Goal: Task Accomplishment & Management: Use online tool/utility

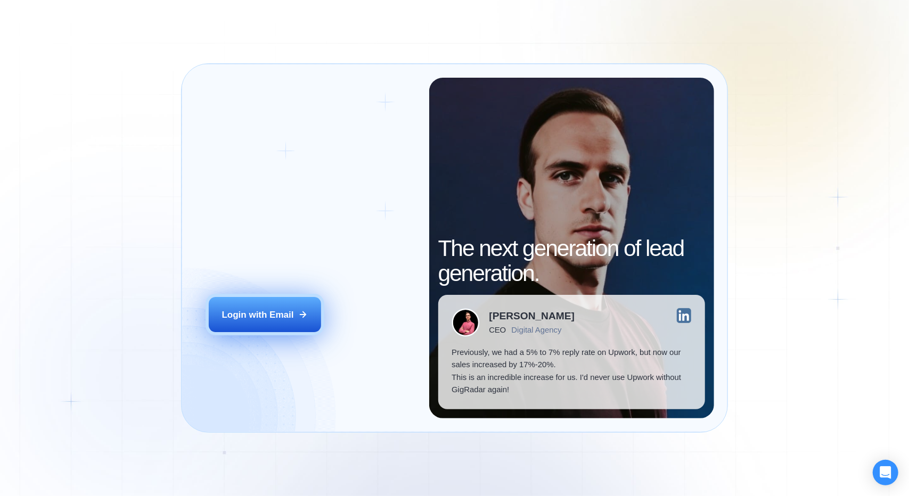
click at [276, 319] on div "Login with Email" at bounding box center [258, 315] width 72 height 12
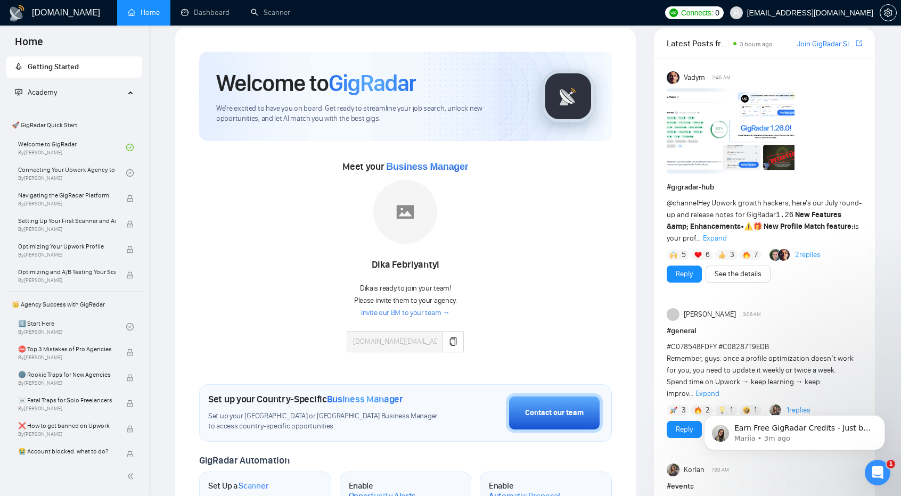
scroll to position [9, 0]
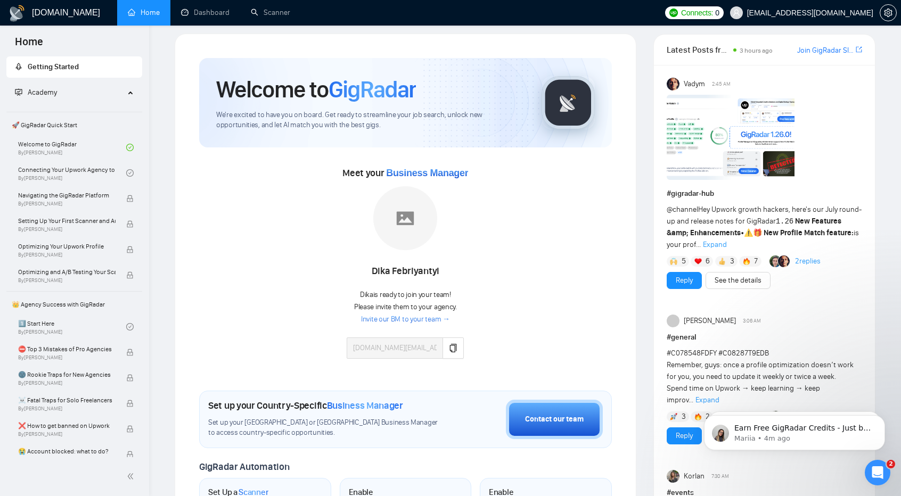
click at [75, 121] on span "🚀 GigRadar Quick Start" at bounding box center [74, 124] width 134 height 21
click at [69, 144] on link "Welcome to GigRadar By Vlad Timinsky" at bounding box center [72, 147] width 108 height 23
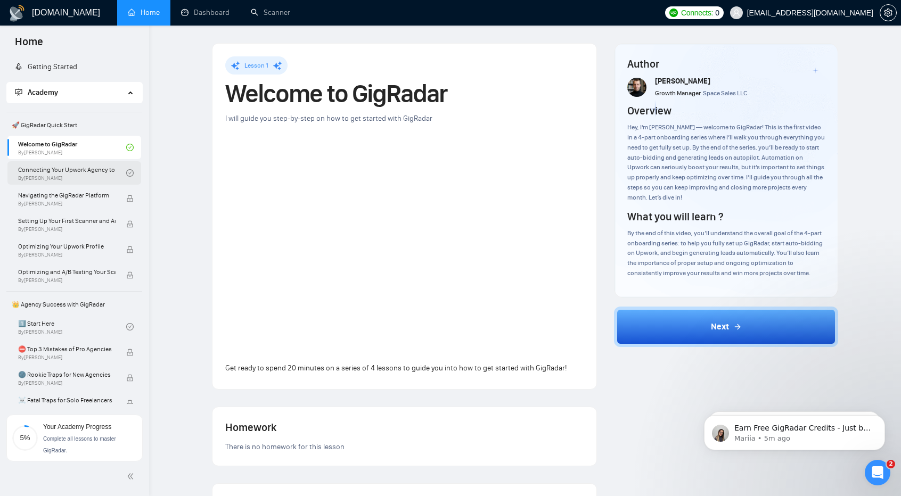
click at [58, 174] on link "Connecting Your Upwork Agency to GigRadar By Vlad Timinsky" at bounding box center [72, 172] width 108 height 23
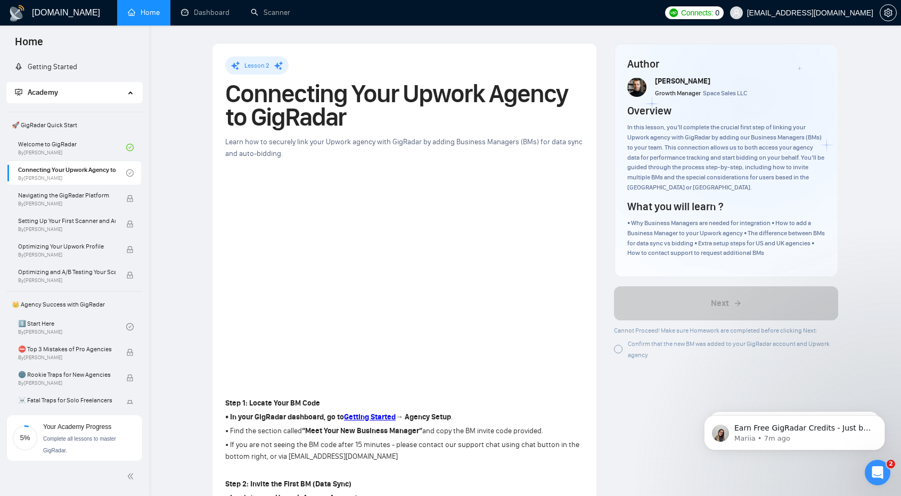
click at [66, 122] on span "🚀 GigRadar Quick Start" at bounding box center [74, 124] width 134 height 21
click at [77, 62] on link "Getting Started" at bounding box center [46, 66] width 62 height 9
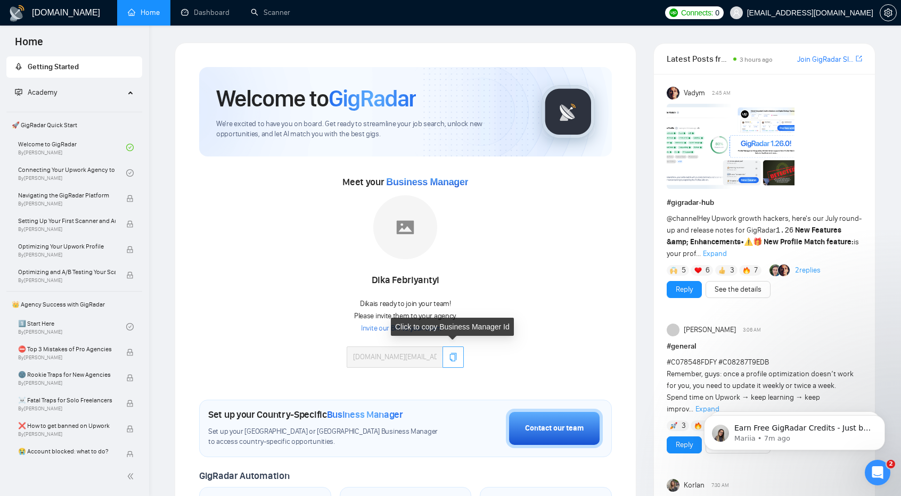
click at [455, 357] on icon "copy" at bounding box center [453, 357] width 9 height 9
click at [85, 164] on link "Connecting Your Upwork Agency to GigRadar By Vlad Timinsky" at bounding box center [72, 172] width 108 height 23
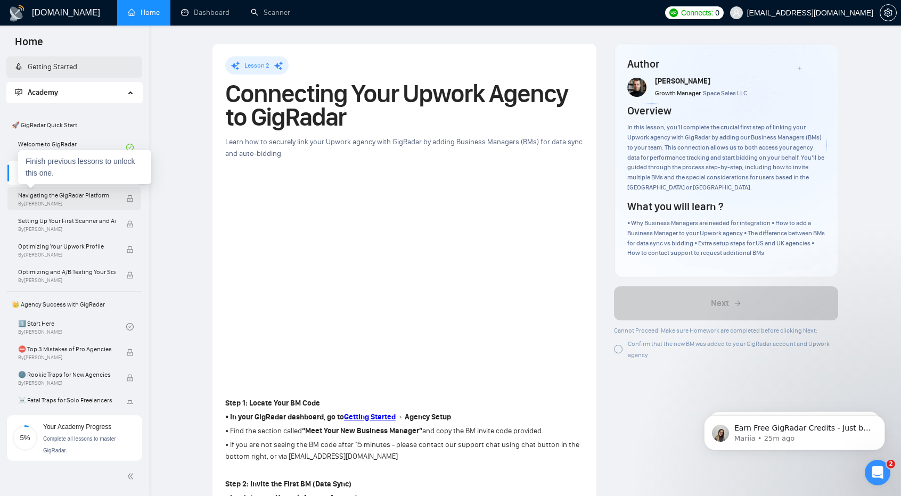
click at [43, 195] on span "Navigating the GigRadar Platform" at bounding box center [66, 195] width 97 height 11
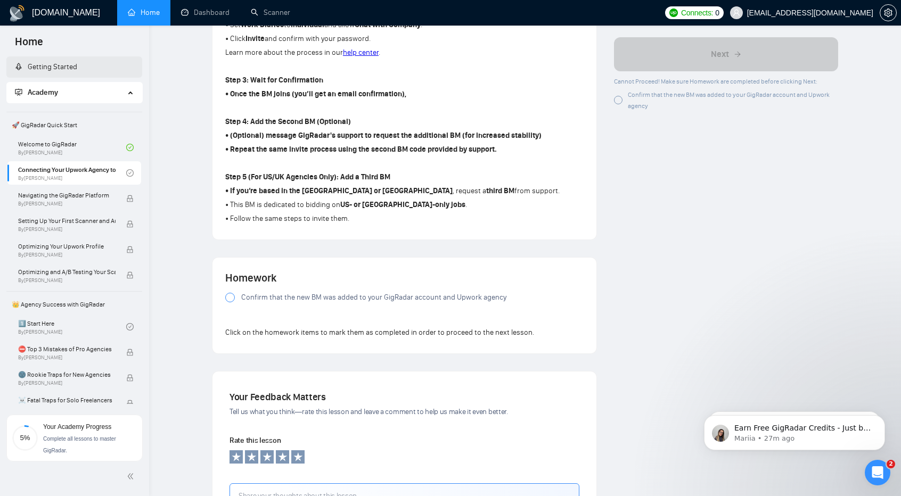
scroll to position [585, 0]
click at [239, 301] on label "Confirm that the new BM was added to your GigRadar account and Upwork agency" at bounding box center [404, 297] width 358 height 12
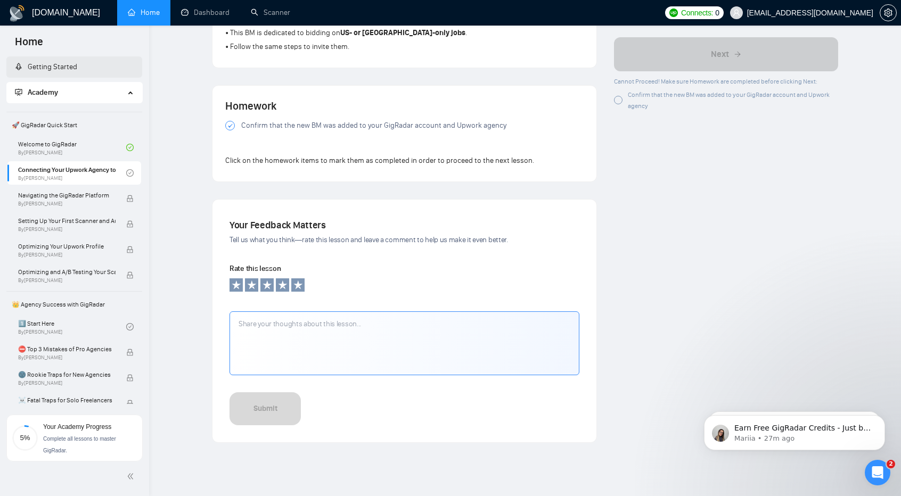
scroll to position [755, 0]
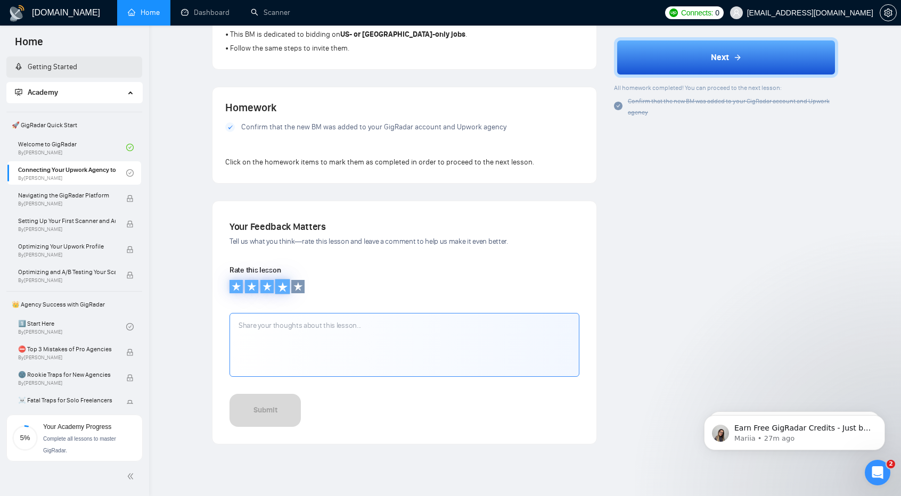
click at [285, 292] on icon at bounding box center [282, 286] width 11 height 11
click at [283, 331] on textarea at bounding box center [404, 345] width 350 height 64
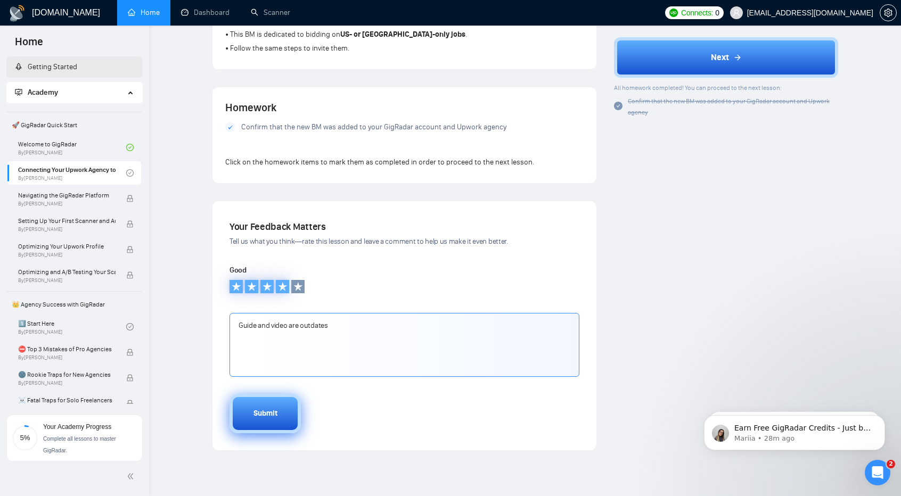
type textarea "Guide and video are outdates"
click at [260, 416] on div "Submit" at bounding box center [265, 414] width 24 height 12
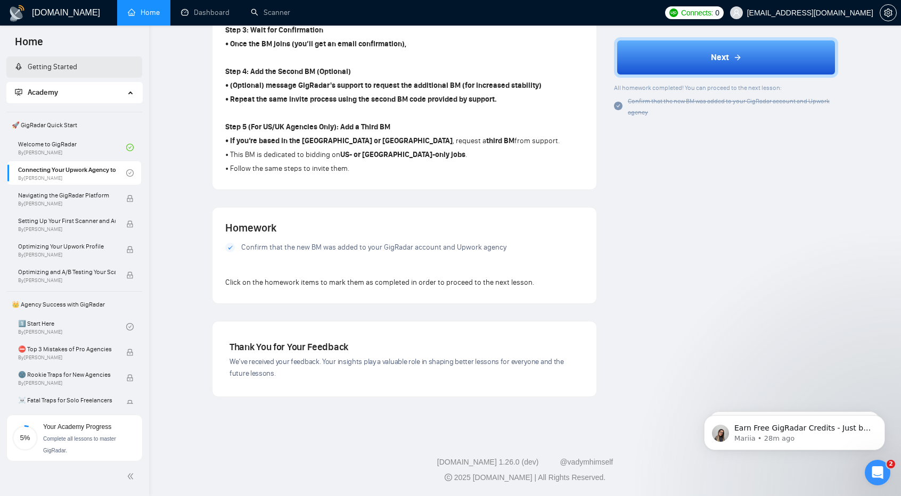
scroll to position [641, 0]
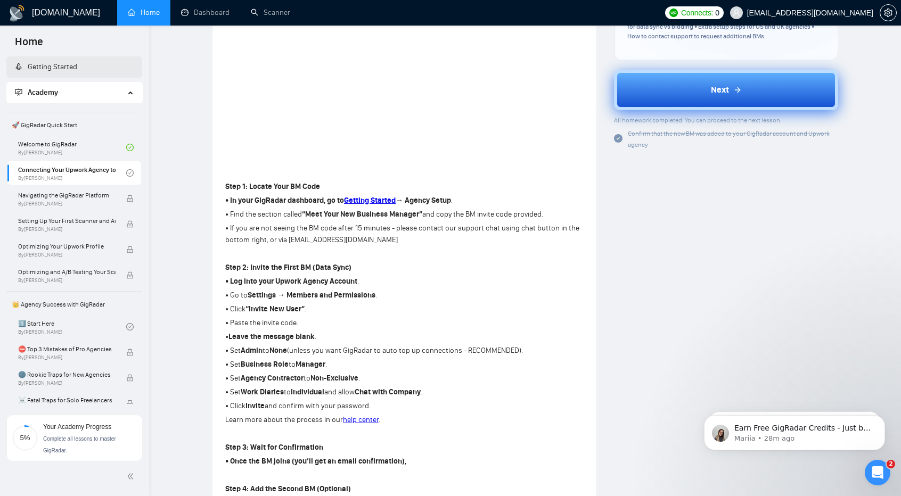
click at [769, 73] on button "Next" at bounding box center [726, 90] width 224 height 40
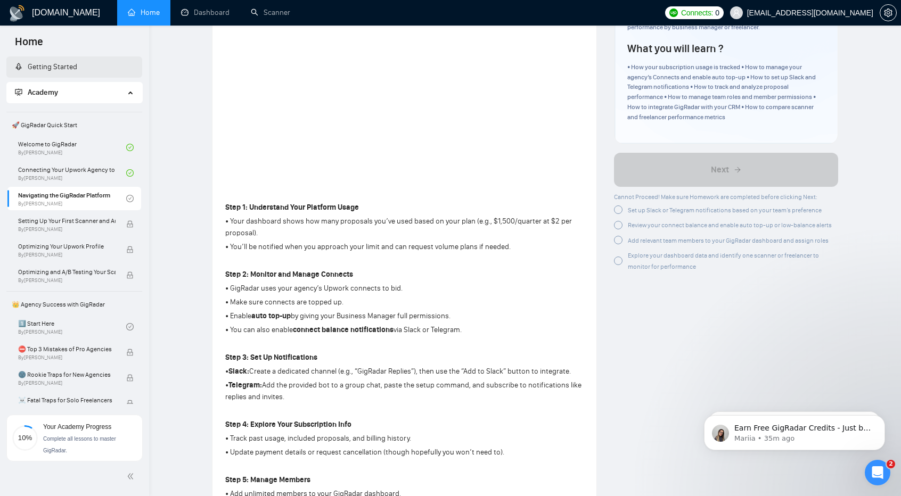
scroll to position [173, 0]
click at [432, 383] on p "• Telegram: Add the provided bot to a group chat, paste the setup command, and …" at bounding box center [404, 390] width 358 height 23
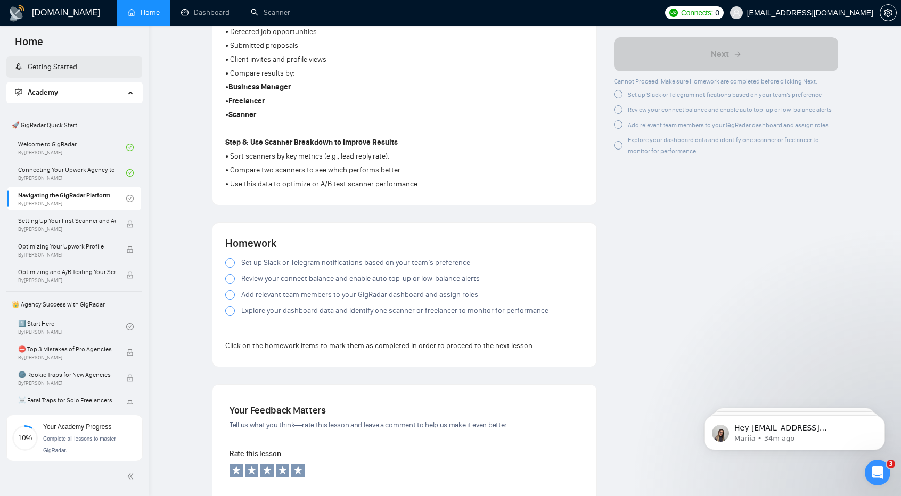
scroll to position [793, 0]
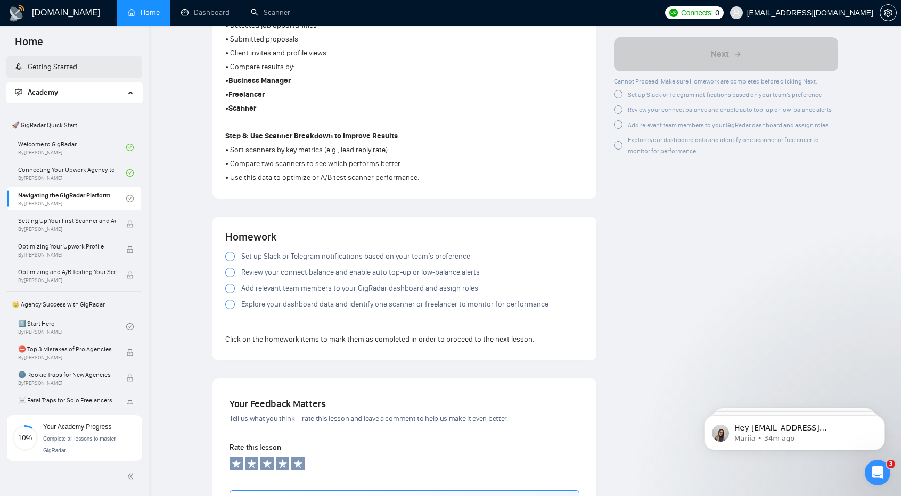
click at [354, 259] on span "Set up Slack or Telegram notifications based on your team’s preference" at bounding box center [355, 257] width 229 height 12
click at [361, 277] on span "Review your connect balance and enable auto top-up or low-balance alerts" at bounding box center [360, 273] width 239 height 12
click at [363, 294] on span "Add relevant team members to your GigRadar dashboard and assign roles" at bounding box center [359, 289] width 237 height 12
click at [374, 310] on span "Explore your dashboard data and identify one scanner or freelancer to monitor f…" at bounding box center [394, 305] width 307 height 12
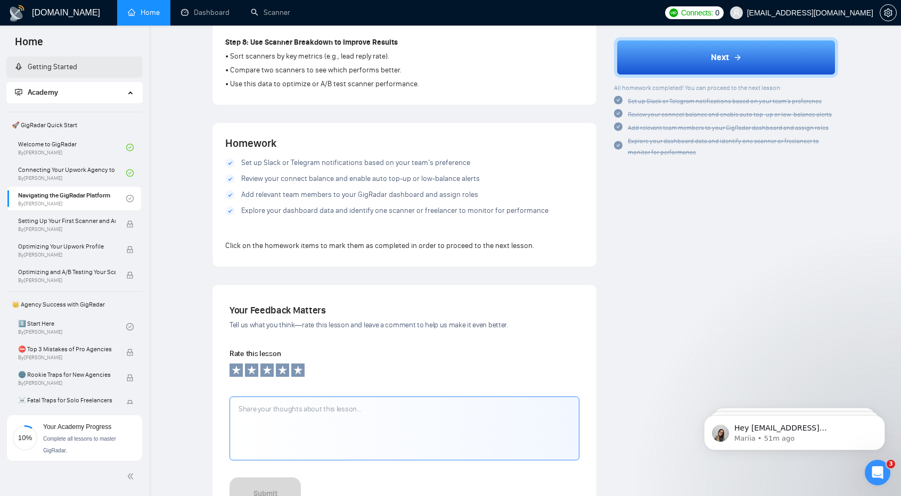
scroll to position [886, 0]
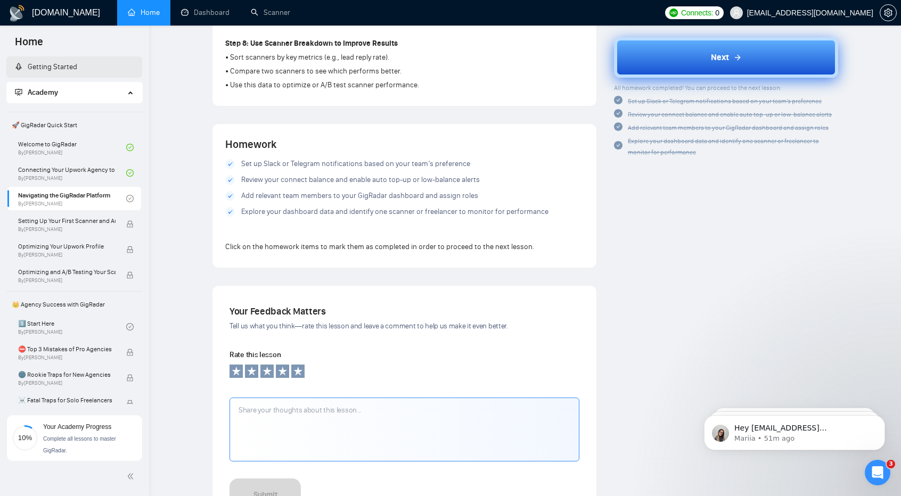
click at [680, 55] on button "Next" at bounding box center [726, 57] width 224 height 40
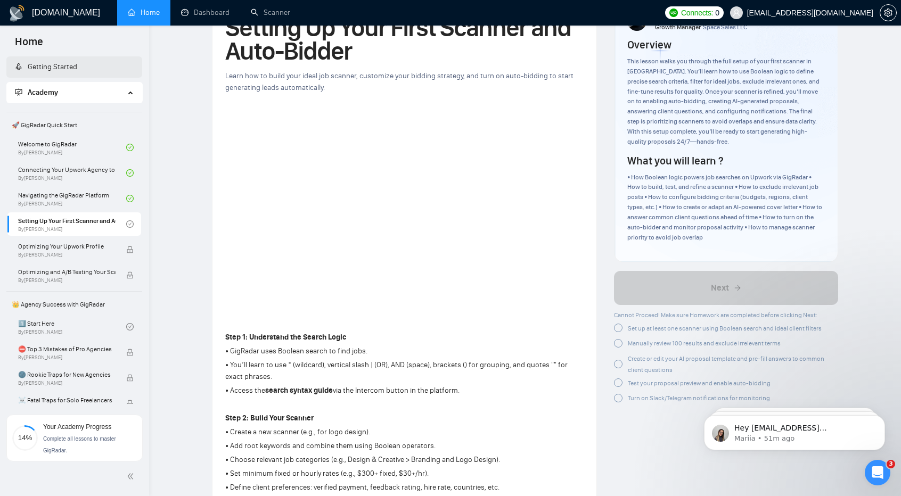
scroll to position [65, 0]
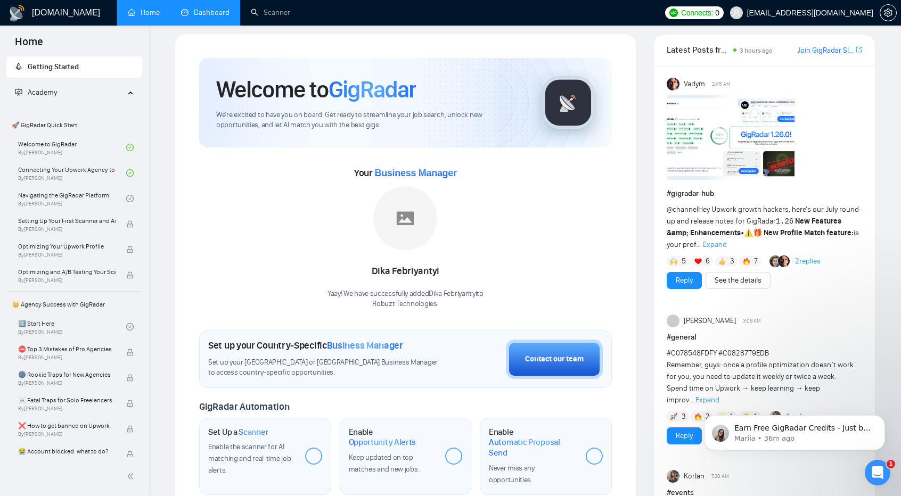
click at [213, 14] on link "Dashboard" at bounding box center [205, 12] width 48 height 9
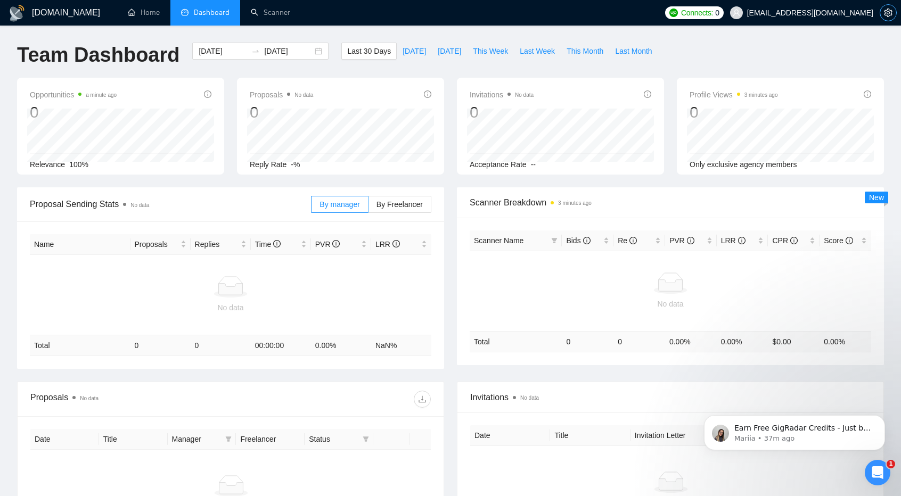
click at [884, 11] on icon "setting" at bounding box center [888, 13] width 9 height 9
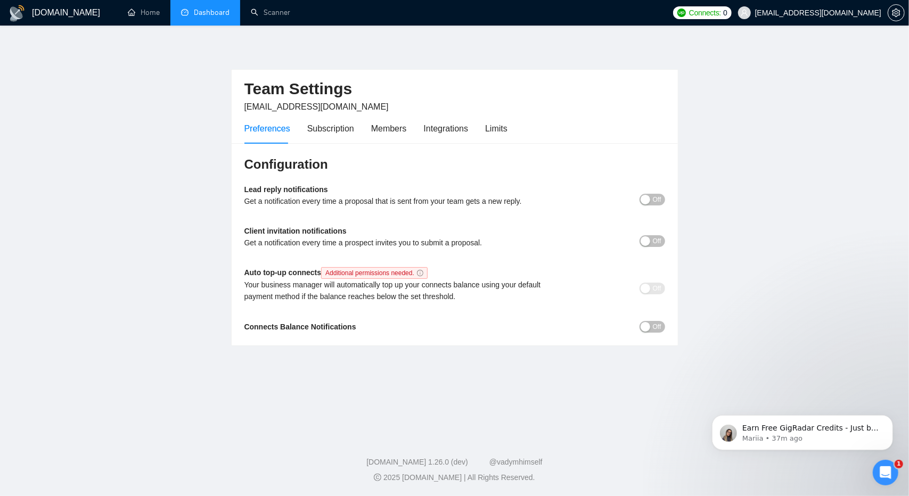
click at [527, 227] on div "Client invitation notifications Get a notification every time a prospect invite…" at bounding box center [402, 240] width 316 height 31
click at [438, 123] on div "Integrations" at bounding box center [446, 128] width 45 height 13
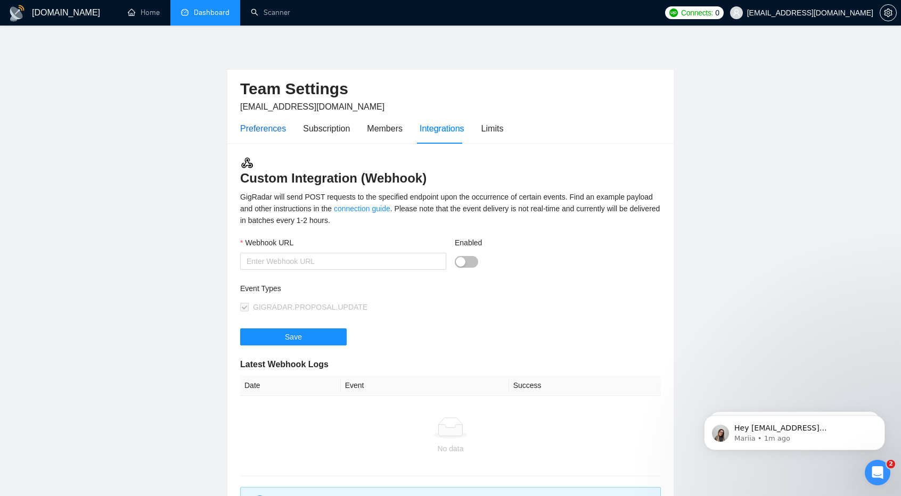
click at [259, 122] on div "Preferences" at bounding box center [263, 128] width 46 height 13
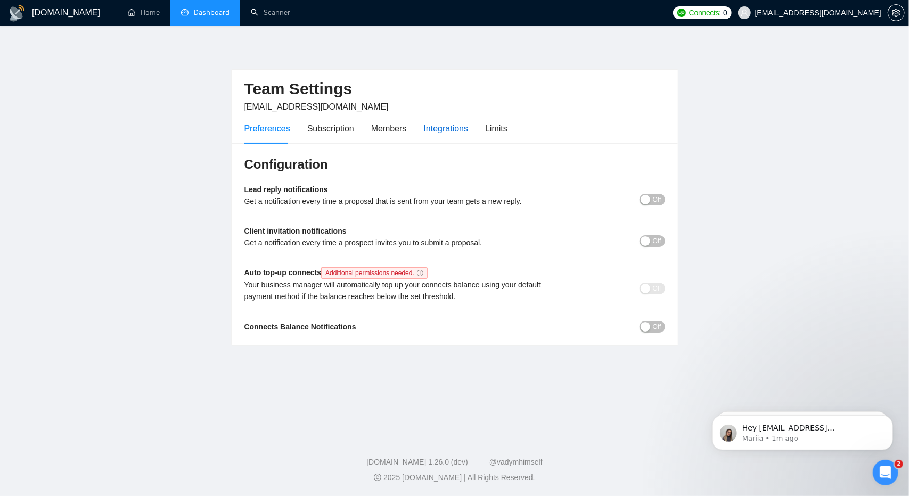
click at [437, 129] on div "Integrations" at bounding box center [446, 128] width 45 height 13
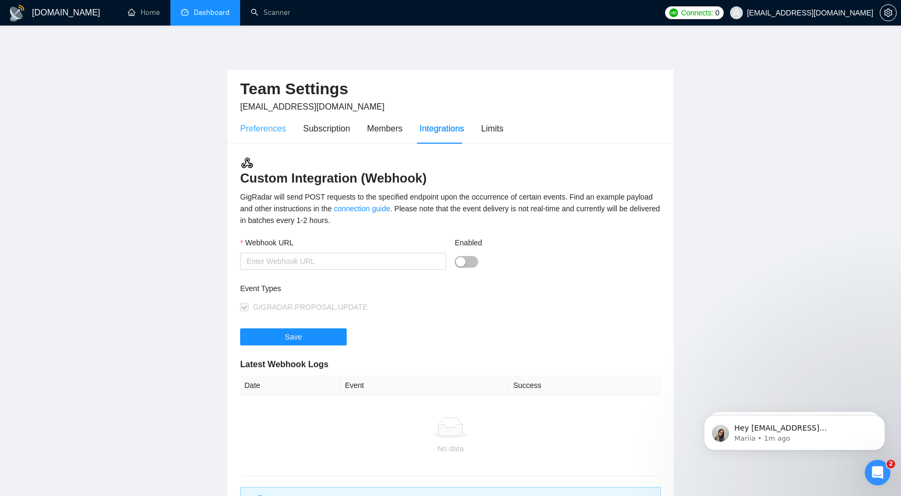
click at [261, 120] on div "Preferences" at bounding box center [263, 128] width 46 height 30
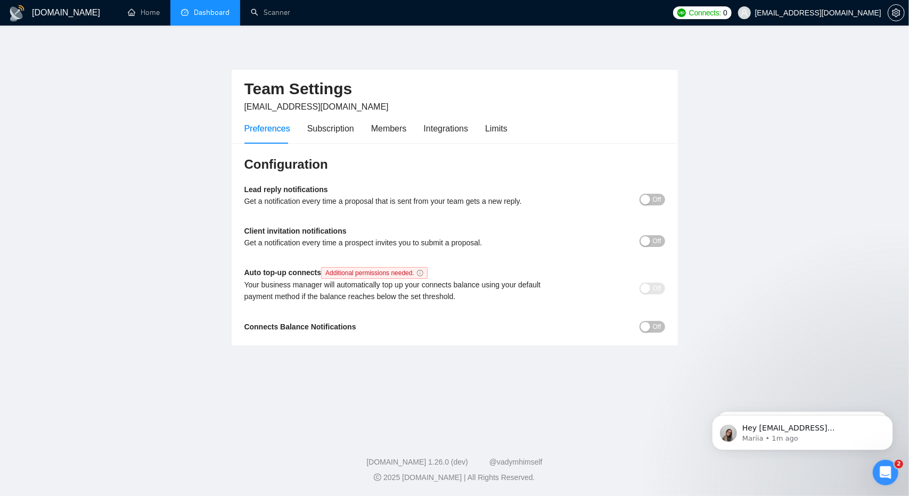
click at [653, 199] on span "Off" at bounding box center [657, 200] width 9 height 12
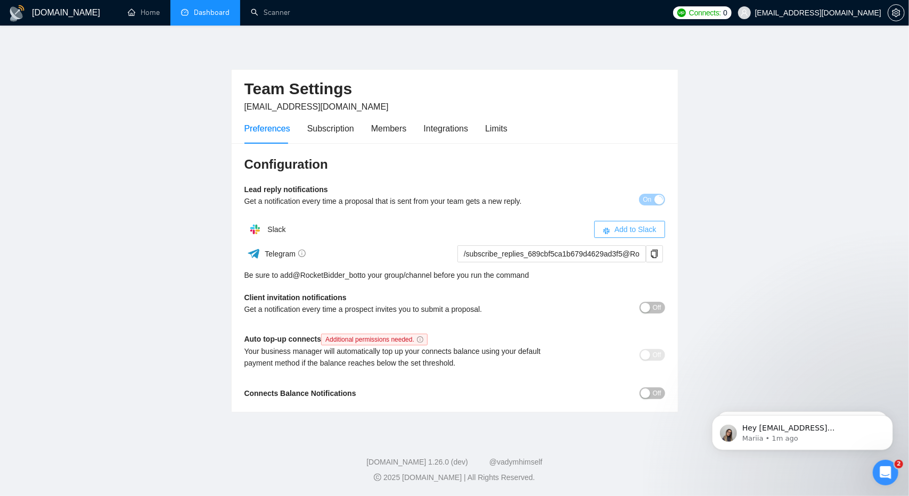
click at [654, 231] on span "Add to Slack" at bounding box center [635, 230] width 42 height 12
click at [659, 319] on div "Client invitation notifications Get a notification every time a prospect invite…" at bounding box center [454, 307] width 421 height 31
click at [652, 309] on button "Off" at bounding box center [652, 308] width 26 height 12
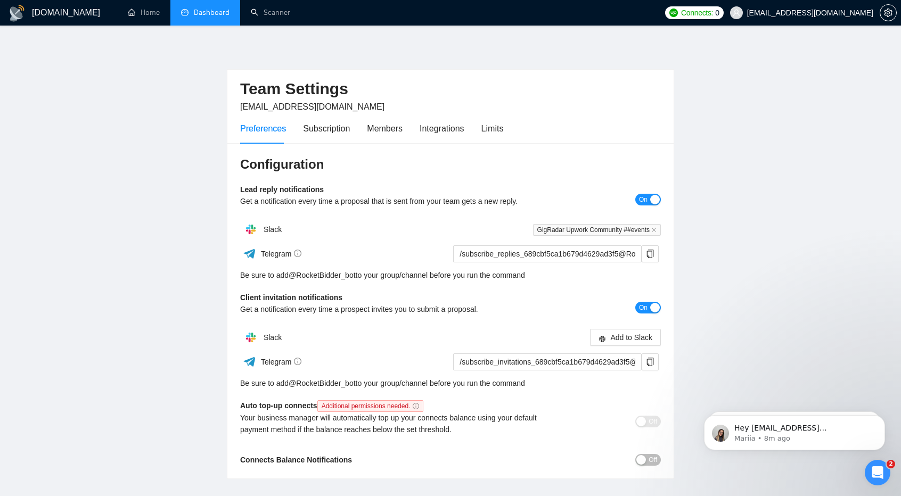
click at [644, 311] on span "On" at bounding box center [643, 308] width 9 height 12
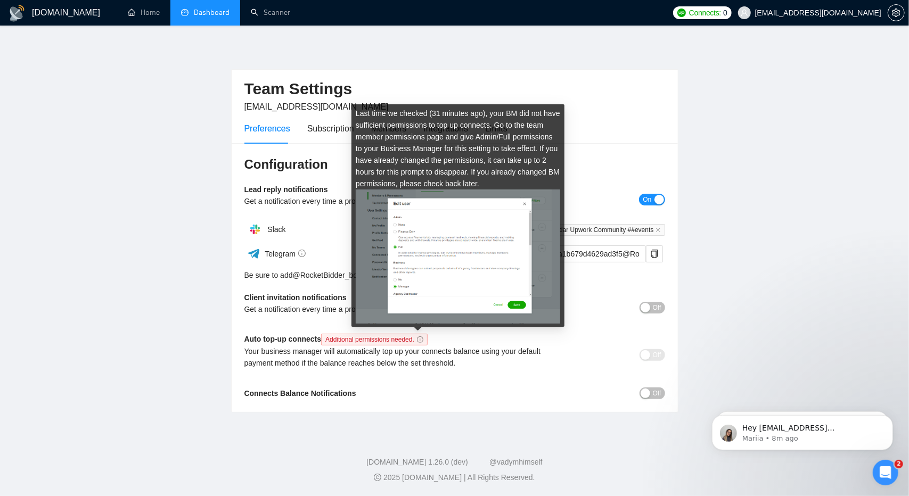
click at [417, 341] on icon "info-circle" at bounding box center [420, 340] width 6 height 6
click at [454, 270] on img at bounding box center [458, 257] width 204 height 134
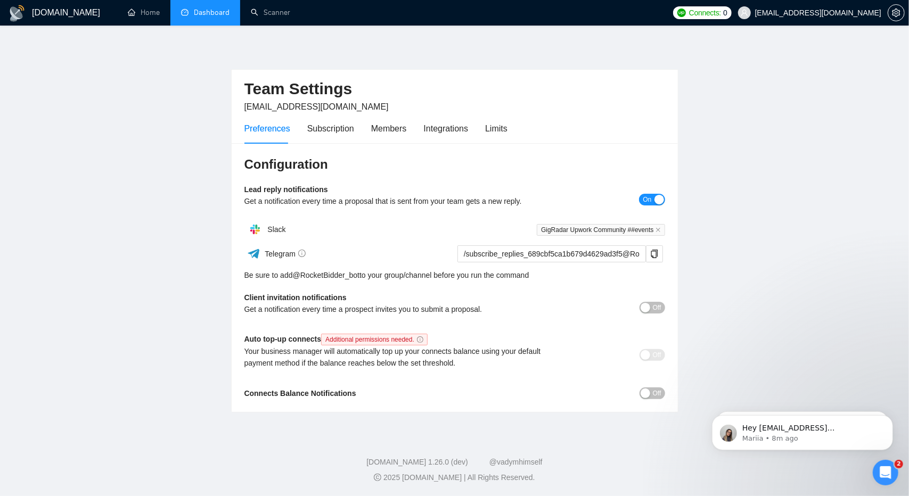
click at [646, 388] on button "Off" at bounding box center [652, 394] width 26 height 12
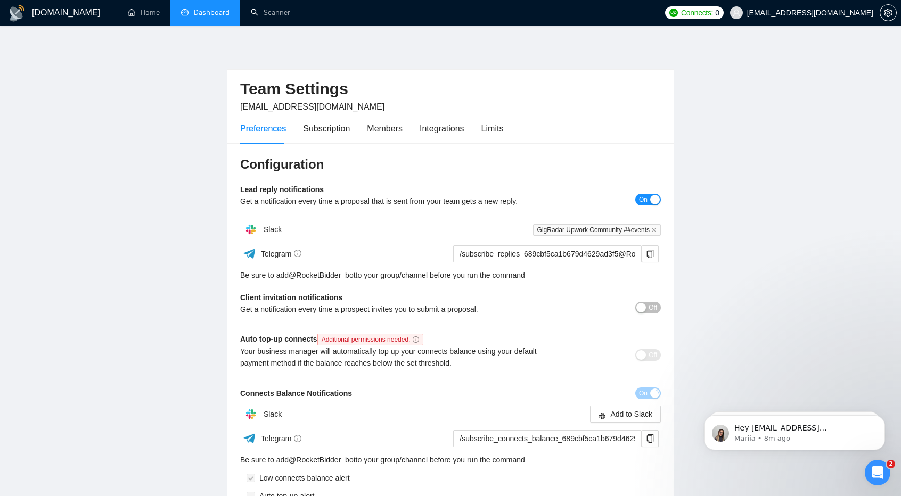
scroll to position [124, 0]
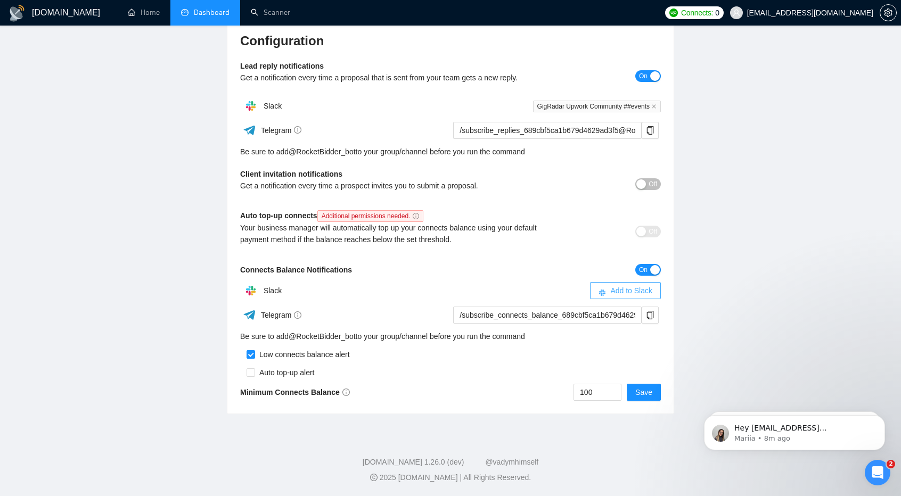
click at [615, 290] on span "Add to Slack" at bounding box center [631, 291] width 42 height 12
click at [617, 388] on icon "up" at bounding box center [616, 390] width 4 height 4
click at [617, 397] on icon "down" at bounding box center [616, 396] width 4 height 4
click at [618, 397] on icon "down" at bounding box center [616, 396] width 4 height 4
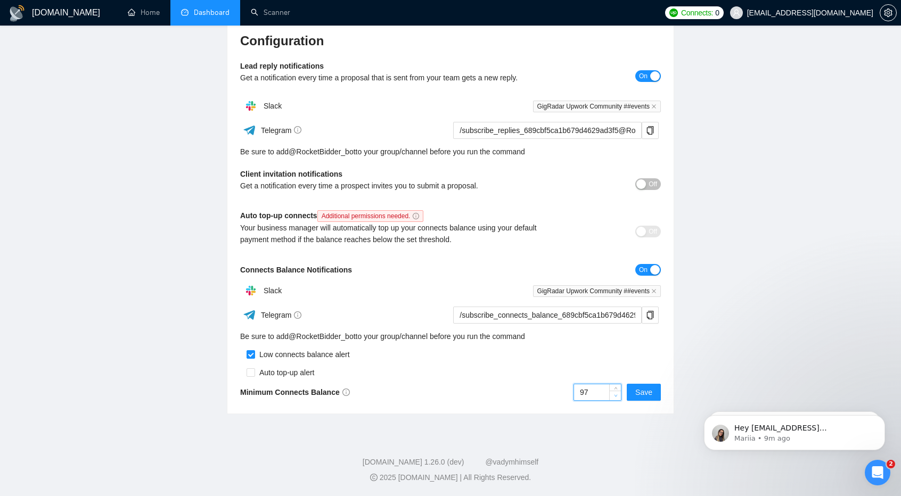
click at [618, 397] on icon "down" at bounding box center [616, 396] width 4 height 4
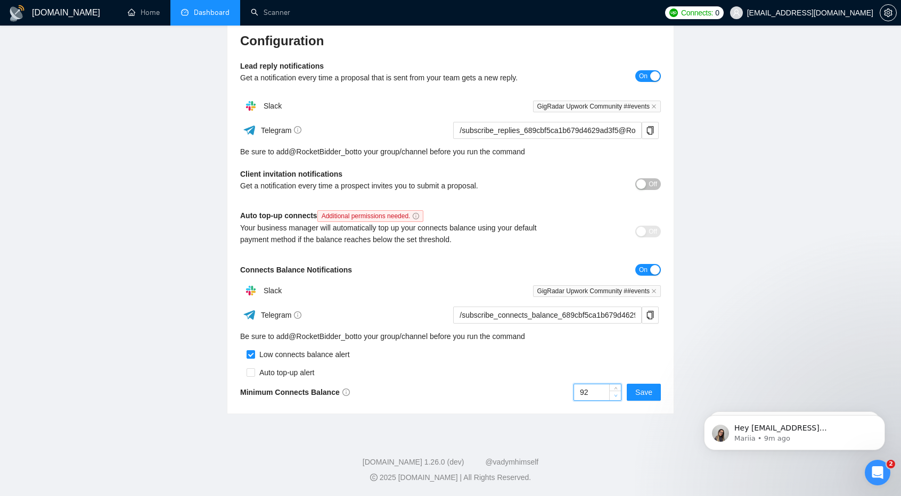
click at [618, 397] on icon "down" at bounding box center [616, 396] width 4 height 4
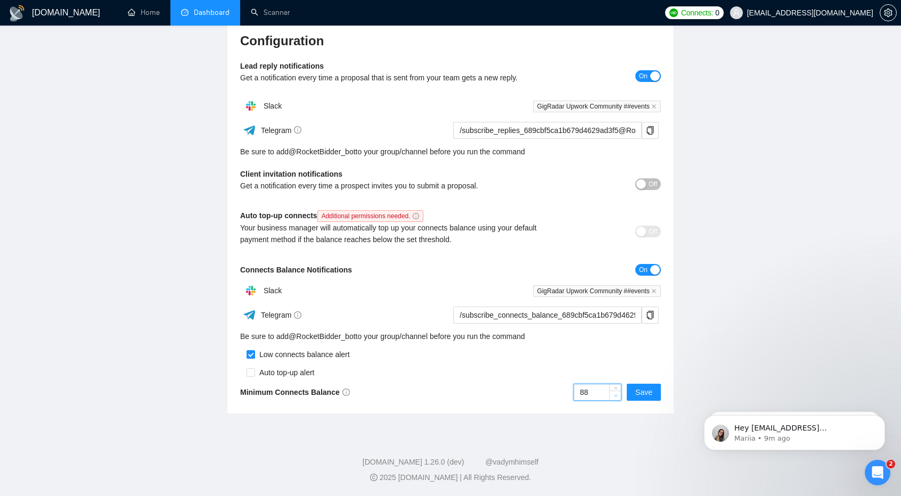
type input "8"
type input "5"
type input "100"
click at [644, 187] on div "button" at bounding box center [641, 184] width 10 height 10
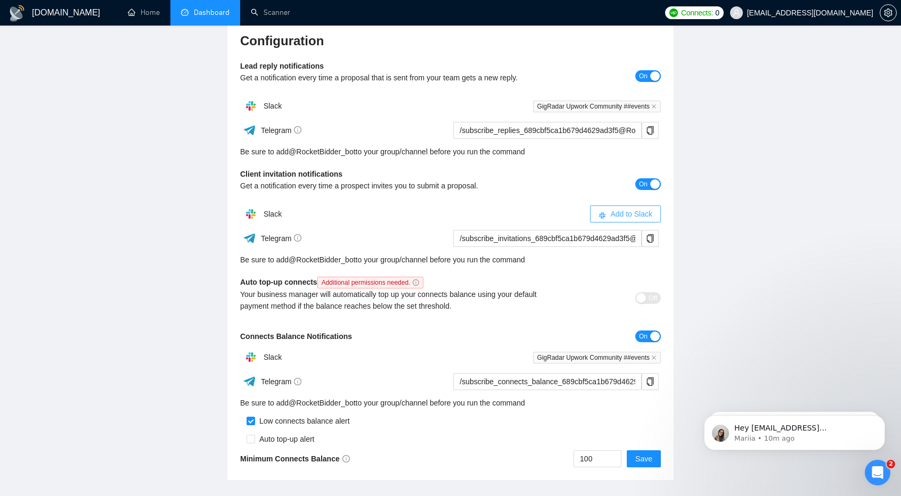
click at [614, 213] on span "Add to Slack" at bounding box center [631, 214] width 42 height 12
click at [575, 106] on span "GigRadar Upwork Community ##events" at bounding box center [597, 107] width 128 height 12
click at [619, 106] on span "GigRadar Upwork Community ##events" at bounding box center [597, 107] width 128 height 12
click at [652, 104] on icon "close" at bounding box center [653, 106] width 5 height 5
click at [584, 104] on div "Slack GigRadar Upwork Community ##events" at bounding box center [450, 105] width 421 height 21
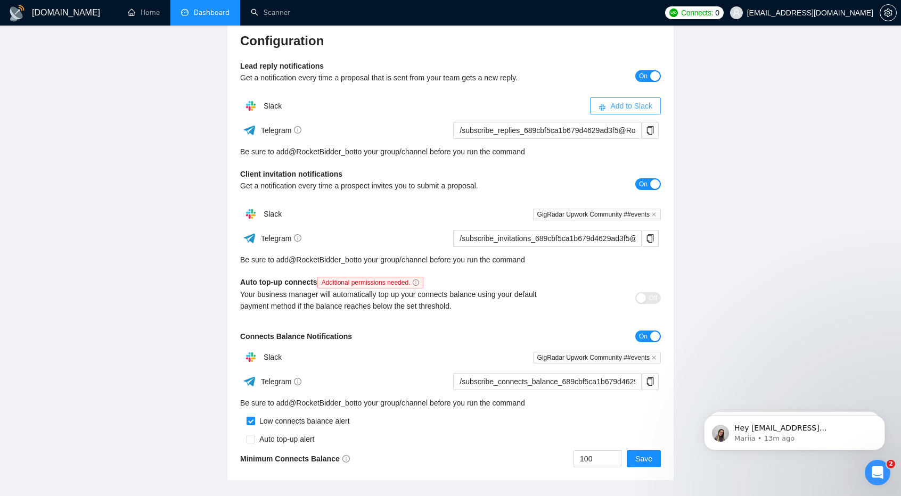
click at [634, 104] on span "Add to Slack" at bounding box center [631, 106] width 42 height 12
click at [620, 109] on div at bounding box center [555, 106] width 210 height 12
click at [598, 130] on input "/subscribe_replies_689cbf5ca1b679d4629ad3f5@RocketBidder_bot" at bounding box center [547, 130] width 188 height 17
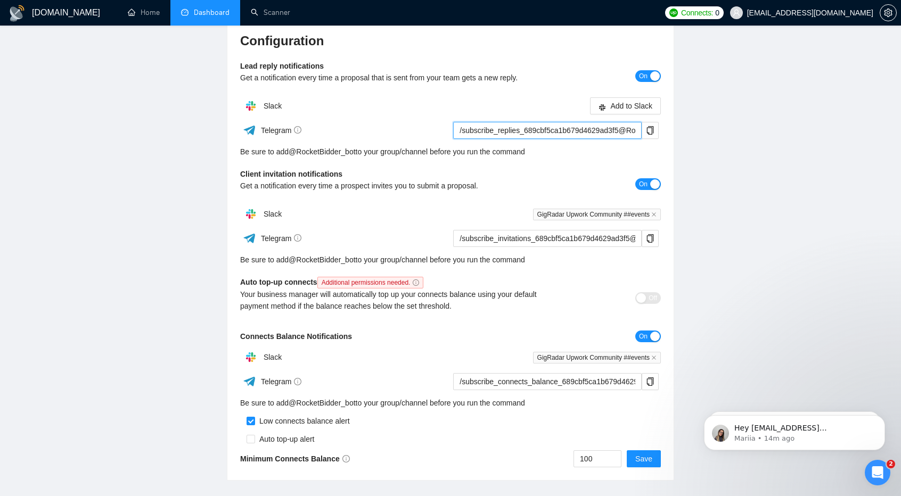
click at [641, 129] on input "/subscribe_replies_689cbf5ca1b679d4629ad3f5@RocketBidder_bot" at bounding box center [547, 130] width 188 height 17
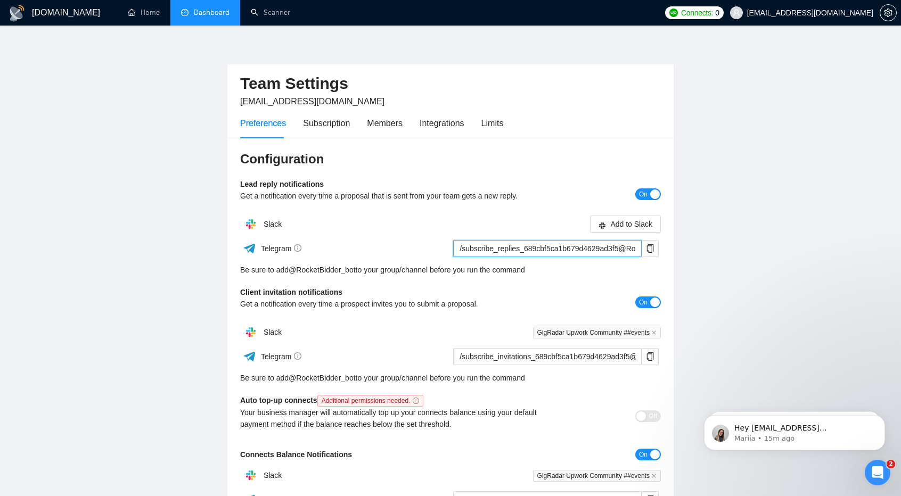
scroll to position [0, 0]
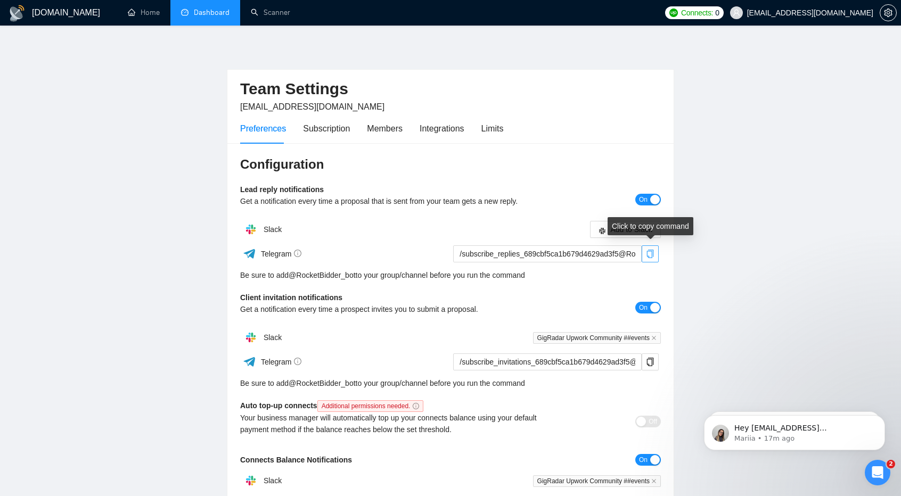
click at [651, 255] on icon "copy" at bounding box center [650, 254] width 9 height 9
click at [649, 250] on icon "copy" at bounding box center [650, 254] width 7 height 9
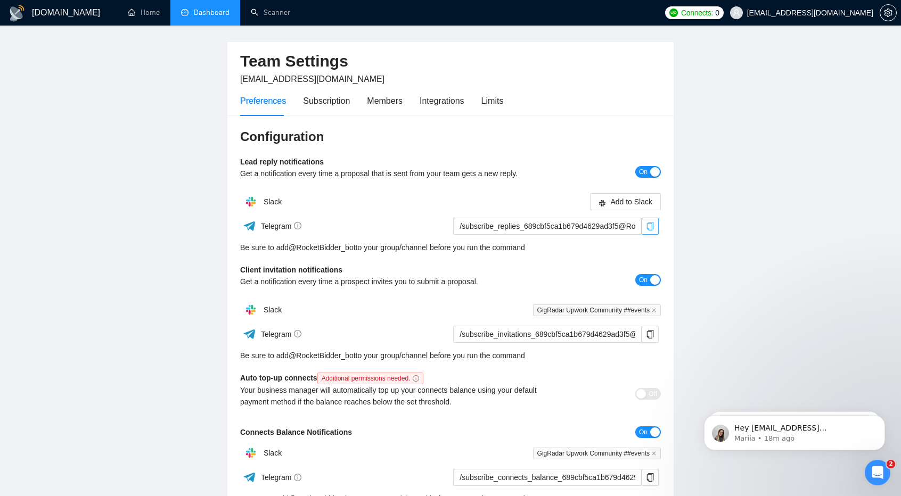
scroll to position [28, 0]
drag, startPoint x: 286, startPoint y: 249, endPoint x: 357, endPoint y: 247, distance: 70.8
click at [357, 247] on div "Be sure to add @ RocketBidder_bot to your group/channel before you run the comm…" at bounding box center [450, 247] width 421 height 12
copy div "@ RocketBidder_bot"
click at [649, 228] on icon "copy" at bounding box center [650, 226] width 7 height 9
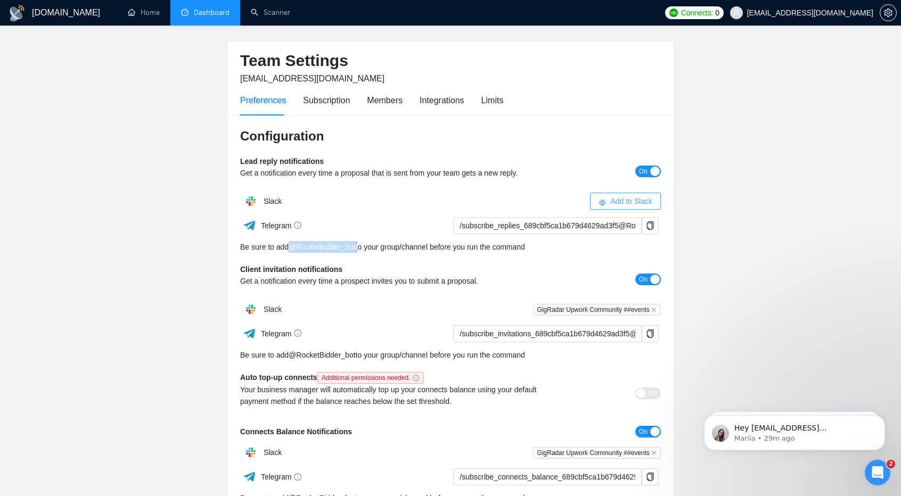
click at [634, 203] on span "Add to Slack" at bounding box center [631, 201] width 42 height 12
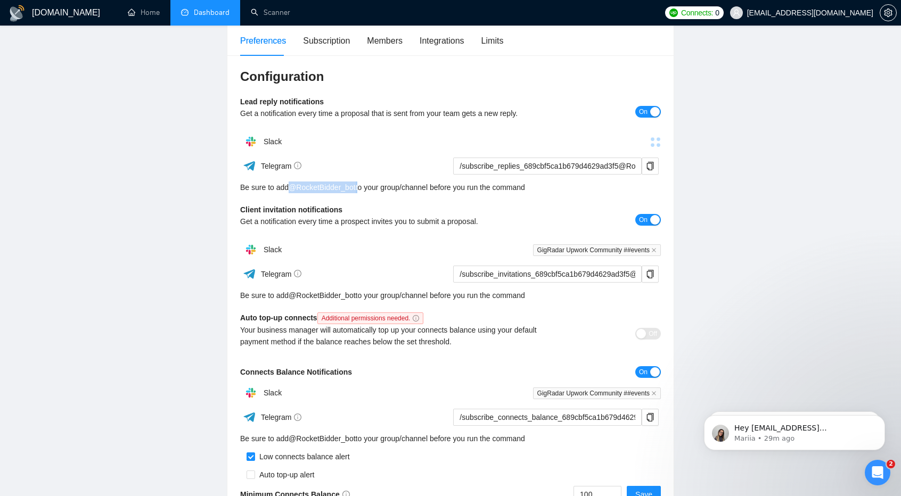
scroll to position [92, 0]
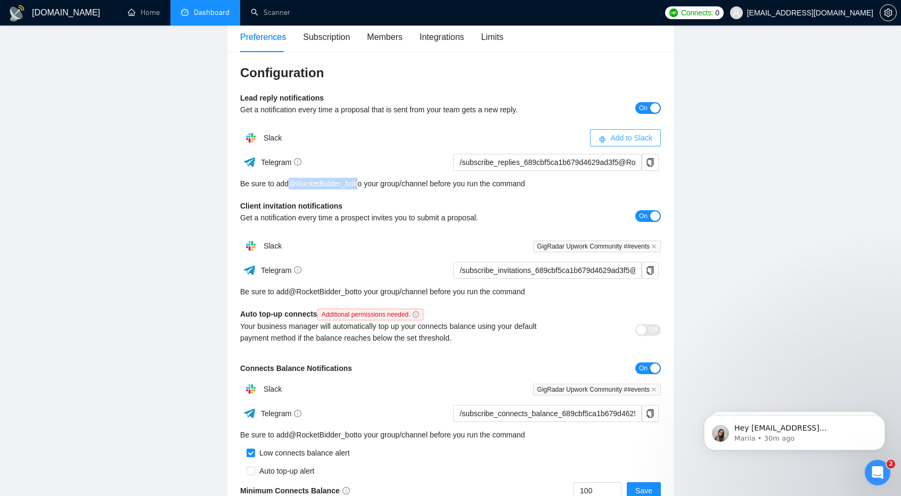
click at [622, 136] on span "Add to Slack" at bounding box center [631, 138] width 42 height 12
click at [626, 143] on button "Add to Slack" at bounding box center [625, 137] width 71 height 17
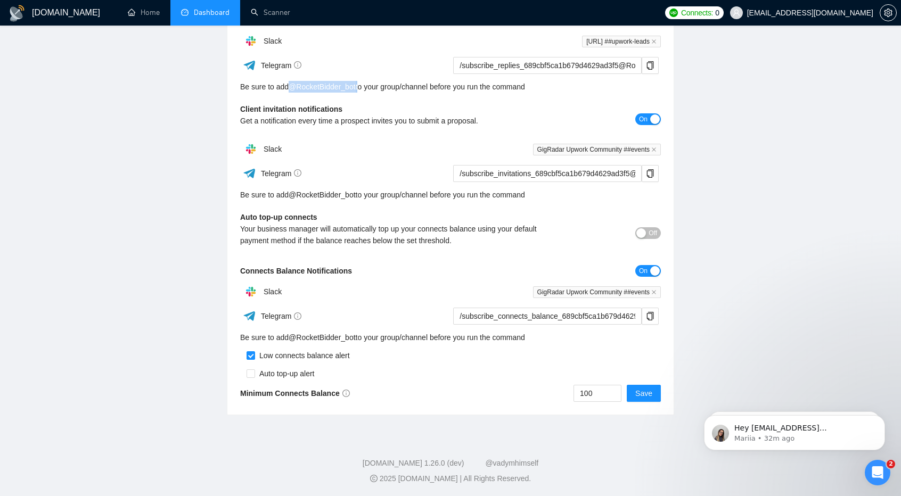
scroll to position [189, 0]
click at [565, 296] on span "GigRadar Upwork Community ##events" at bounding box center [597, 292] width 128 height 12
click at [654, 290] on icon "close" at bounding box center [653, 291] width 5 height 5
click at [613, 290] on span "Add to Slack" at bounding box center [631, 291] width 42 height 12
click at [652, 315] on icon "copy" at bounding box center [650, 315] width 7 height 9
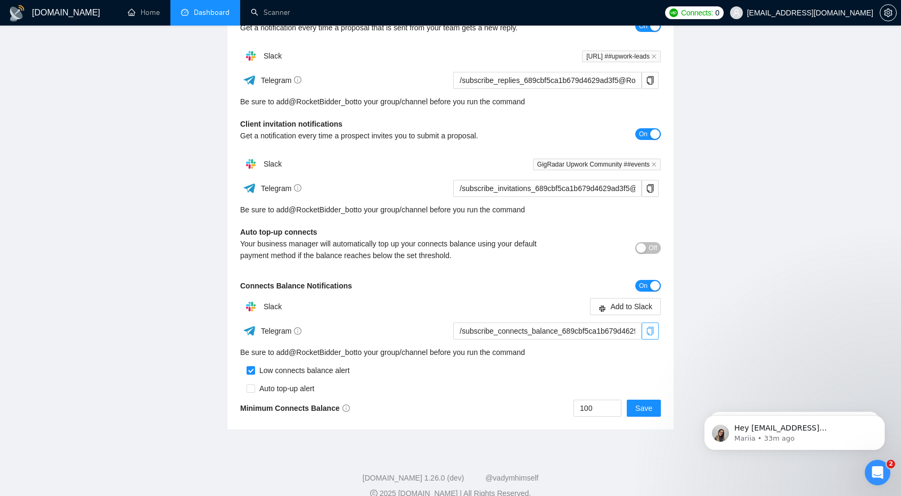
scroll to position [174, 0]
click at [620, 303] on span "Add to Slack" at bounding box center [631, 307] width 42 height 12
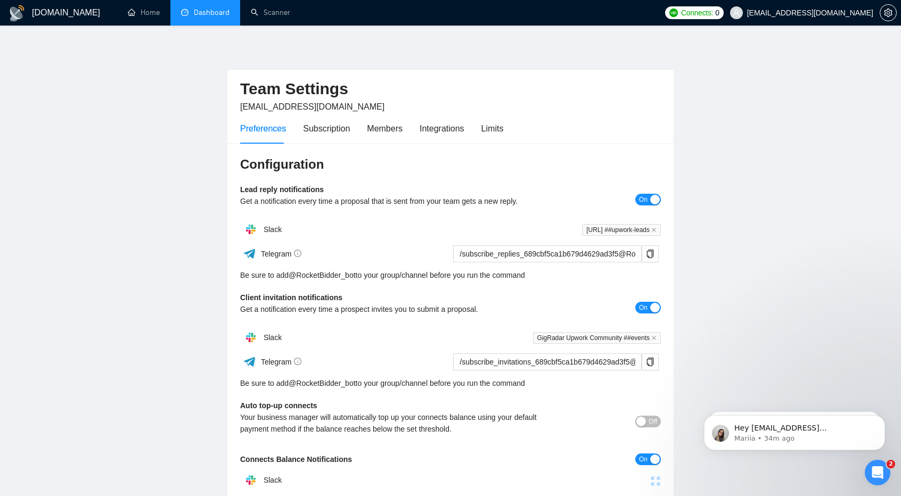
scroll to position [190, 0]
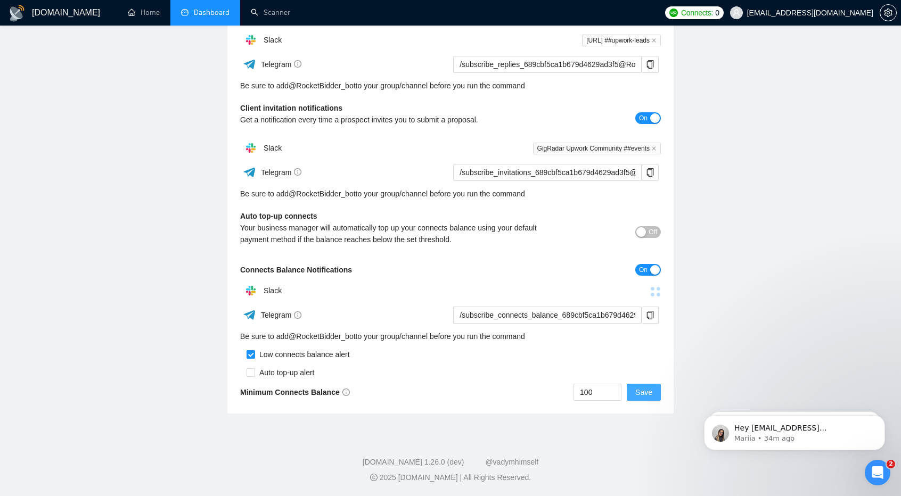
click at [649, 397] on span "Save" at bounding box center [643, 393] width 17 height 12
click at [649, 390] on span "Save" at bounding box center [643, 393] width 17 height 12
click at [649, 398] on span "Save" at bounding box center [643, 393] width 17 height 12
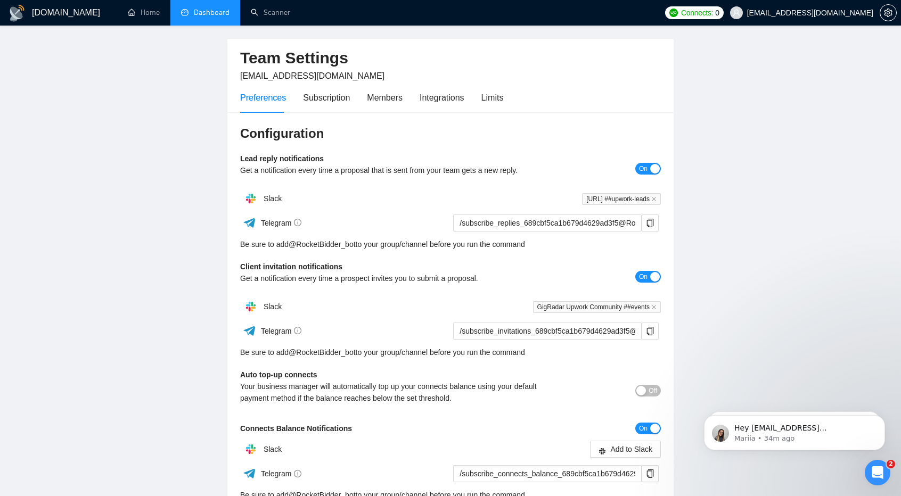
scroll to position [0, 0]
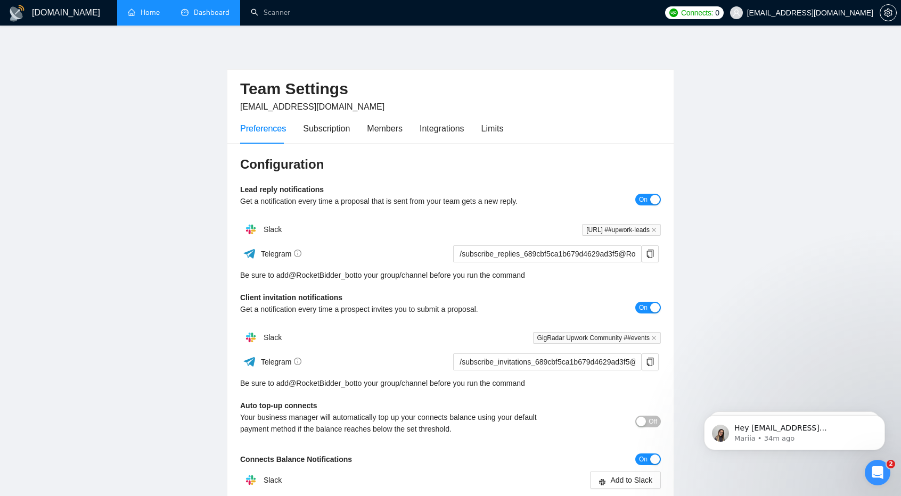
click at [135, 14] on link "Home" at bounding box center [144, 12] width 32 height 9
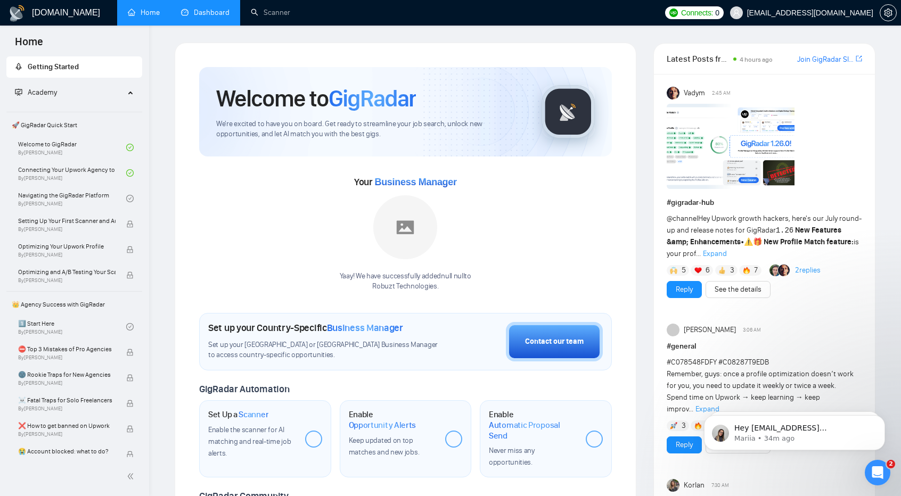
click at [204, 8] on link "Dashboard" at bounding box center [205, 12] width 48 height 9
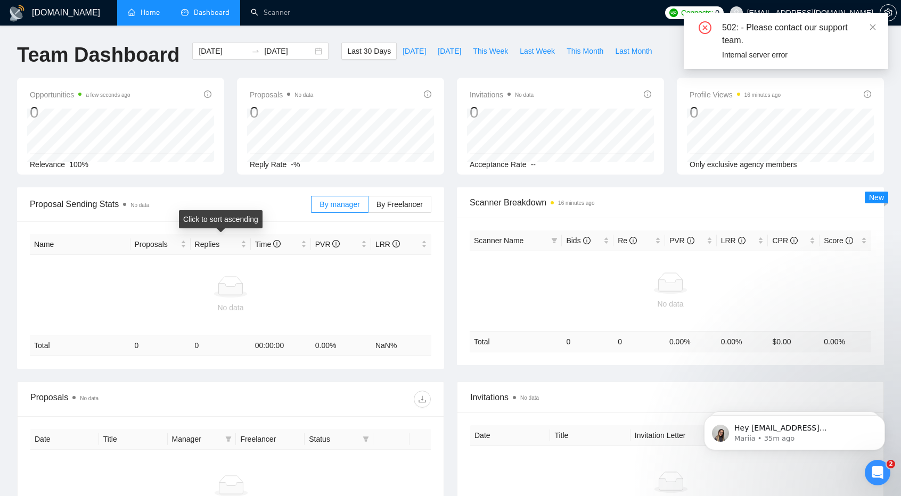
click at [237, 250] on div "Replies" at bounding box center [221, 245] width 52 height 12
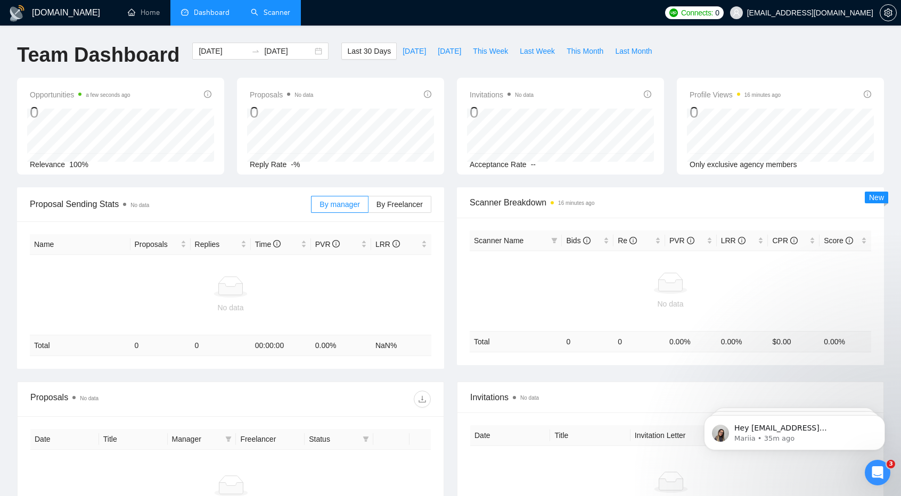
click at [252, 12] on link "Scanner" at bounding box center [270, 12] width 39 height 9
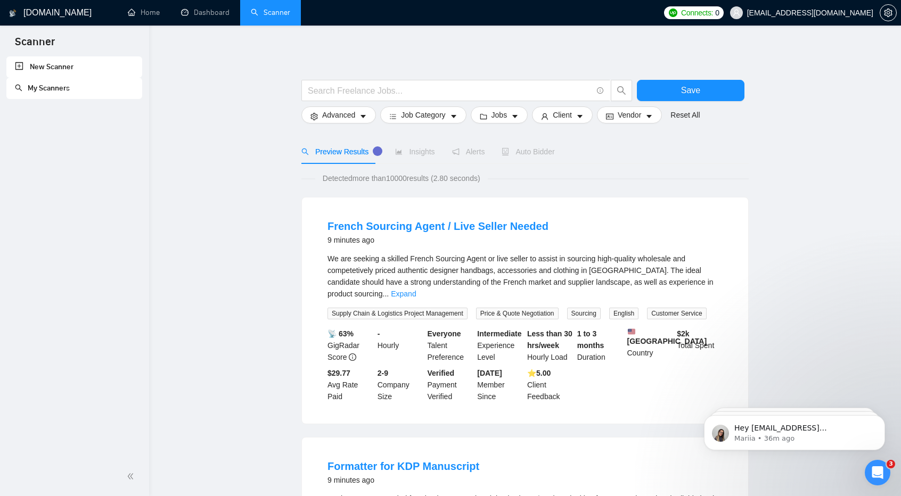
click at [43, 69] on link "New Scanner" at bounding box center [74, 66] width 119 height 21
click at [361, 87] on input "text" at bounding box center [450, 90] width 284 height 13
click at [359, 114] on icon "caret-down" at bounding box center [362, 116] width 7 height 7
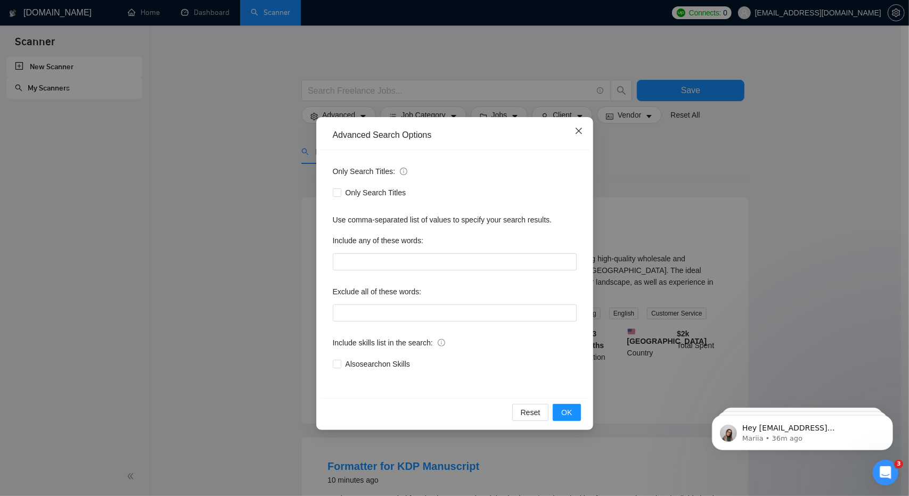
click at [580, 135] on icon "close" at bounding box center [579, 131] width 9 height 9
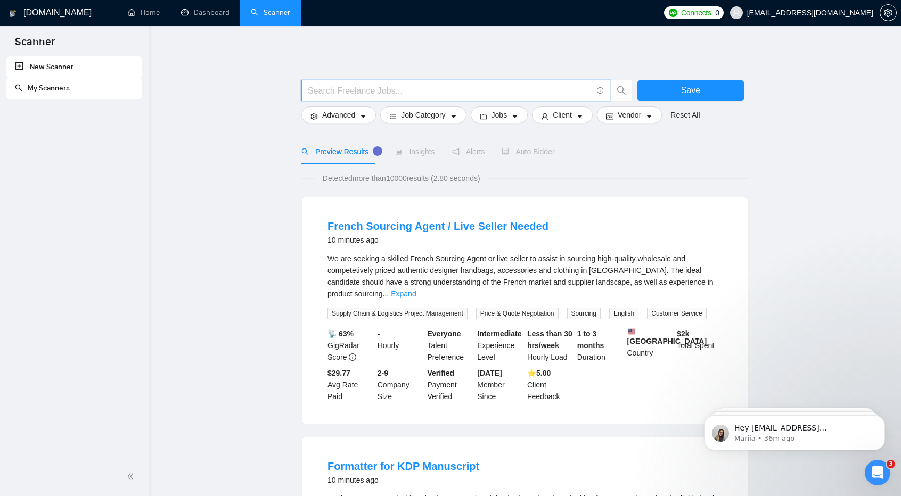
click at [499, 88] on input "text" at bounding box center [450, 90] width 284 height 13
click at [455, 113] on button "Job Category" at bounding box center [423, 114] width 86 height 17
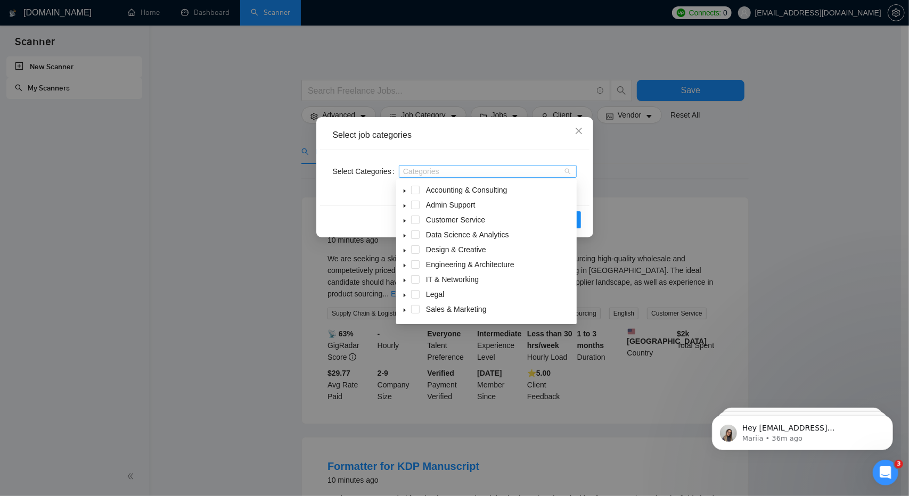
click at [469, 172] on div at bounding box center [482, 171] width 162 height 9
click at [415, 235] on span at bounding box center [415, 235] width 9 height 9
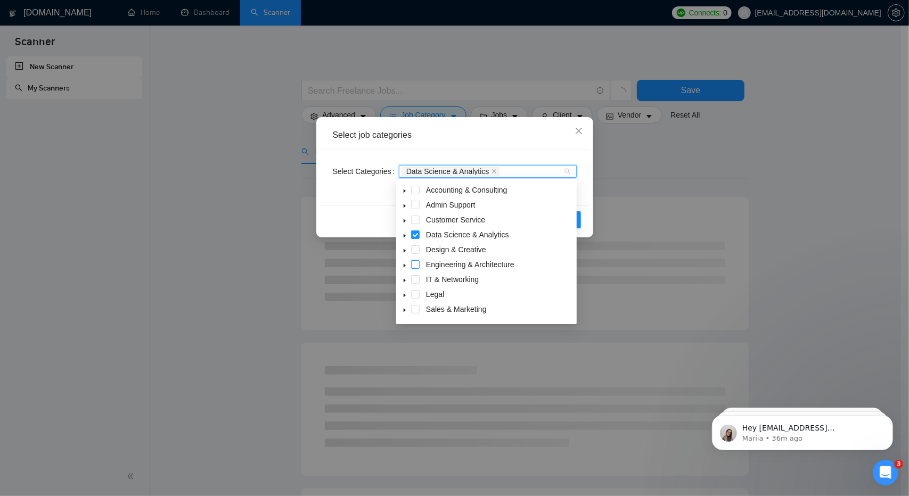
click at [416, 265] on span at bounding box center [415, 264] width 9 height 9
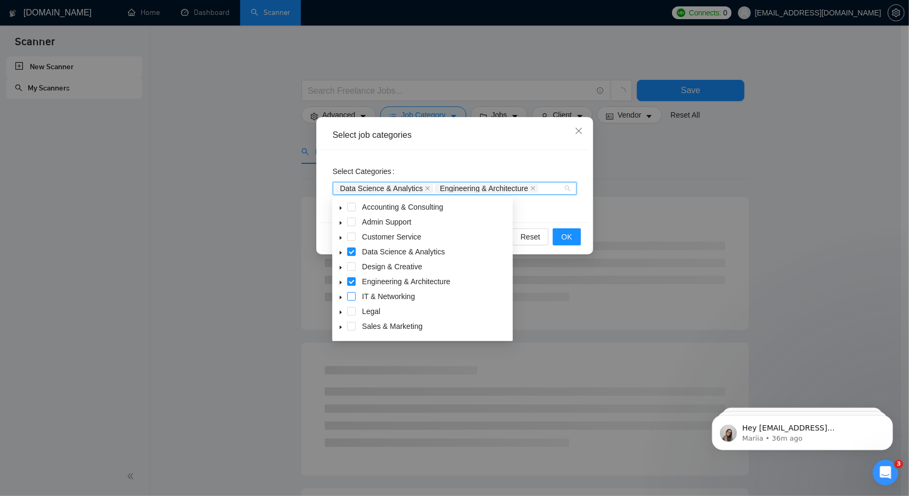
click at [349, 297] on span at bounding box center [351, 296] width 9 height 9
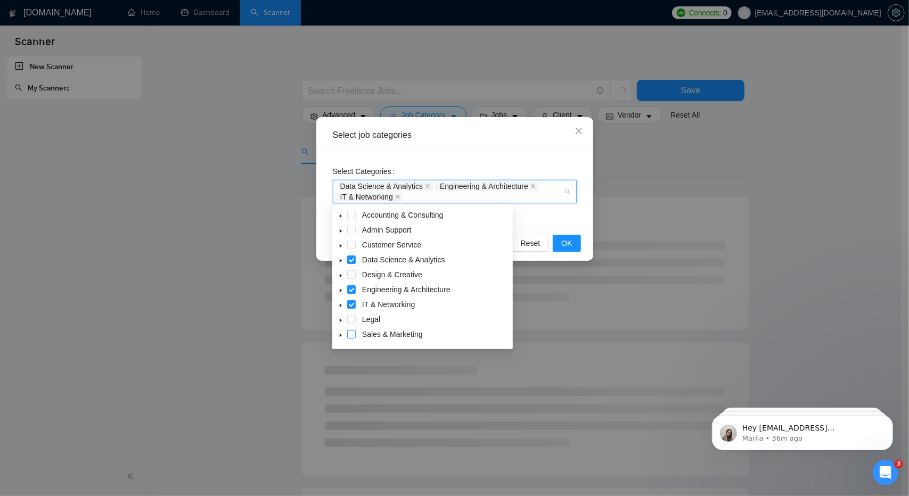
click at [354, 333] on span at bounding box center [351, 334] width 9 height 9
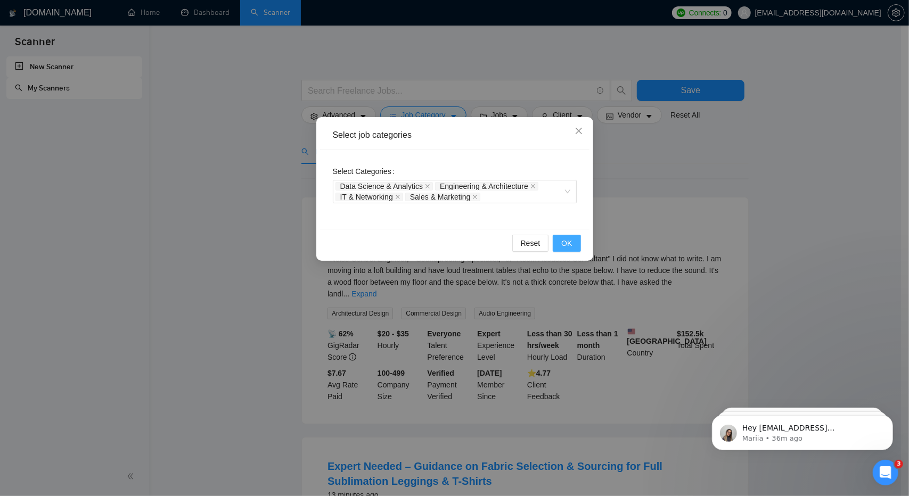
click at [565, 242] on span "OK" at bounding box center [566, 243] width 11 height 12
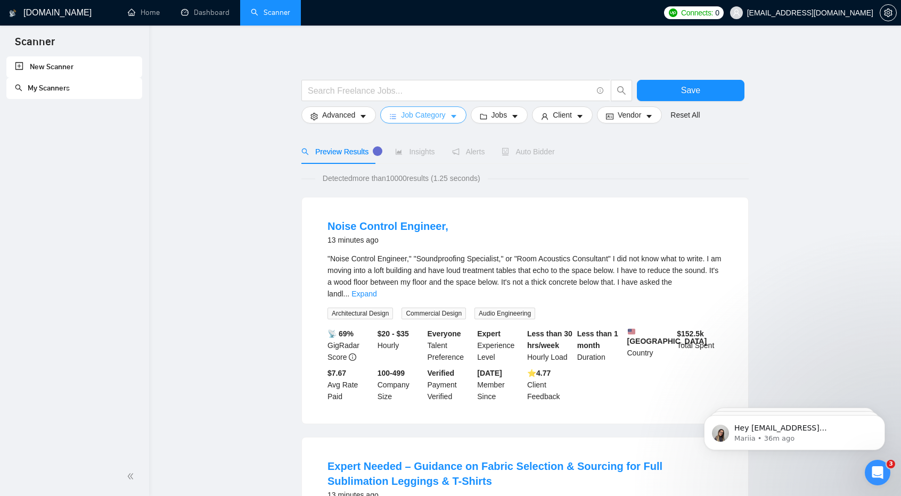
click at [445, 112] on button "Job Category" at bounding box center [423, 114] width 86 height 17
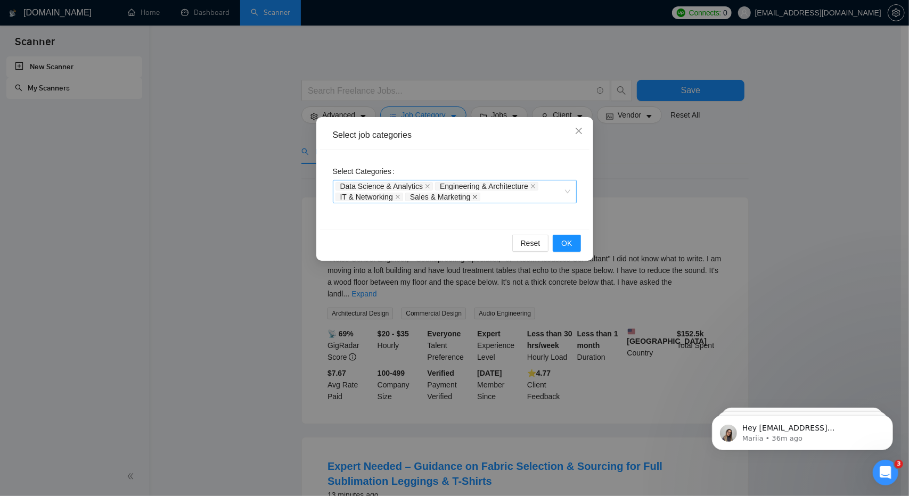
click at [477, 198] on icon "close" at bounding box center [475, 197] width 4 height 4
click at [564, 244] on span "OK" at bounding box center [566, 243] width 11 height 12
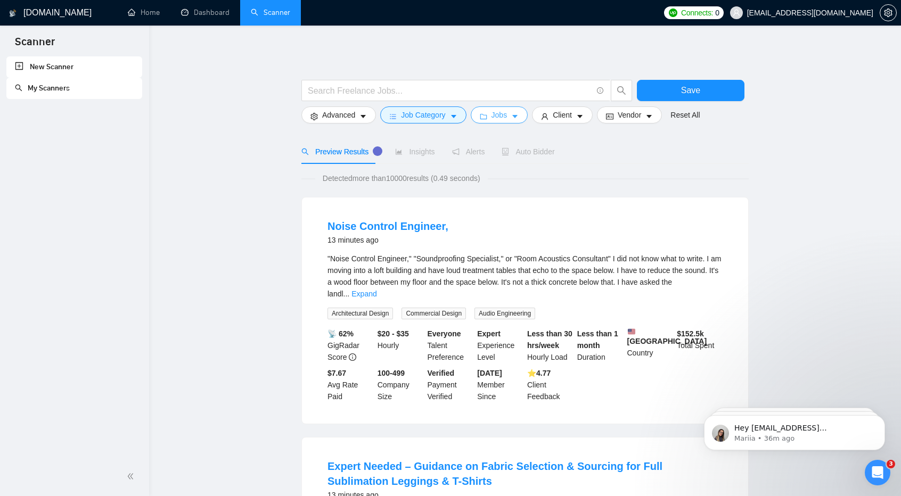
click at [502, 121] on button "Jobs" at bounding box center [500, 114] width 58 height 17
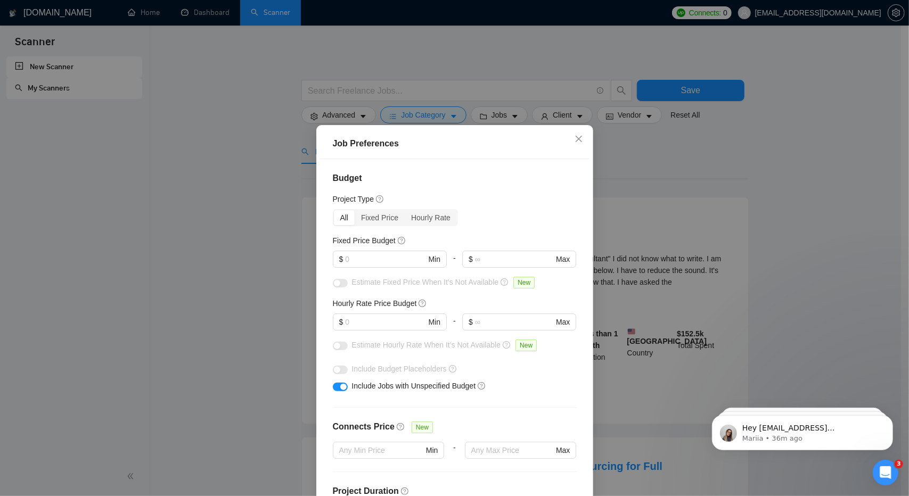
scroll to position [27, 0]
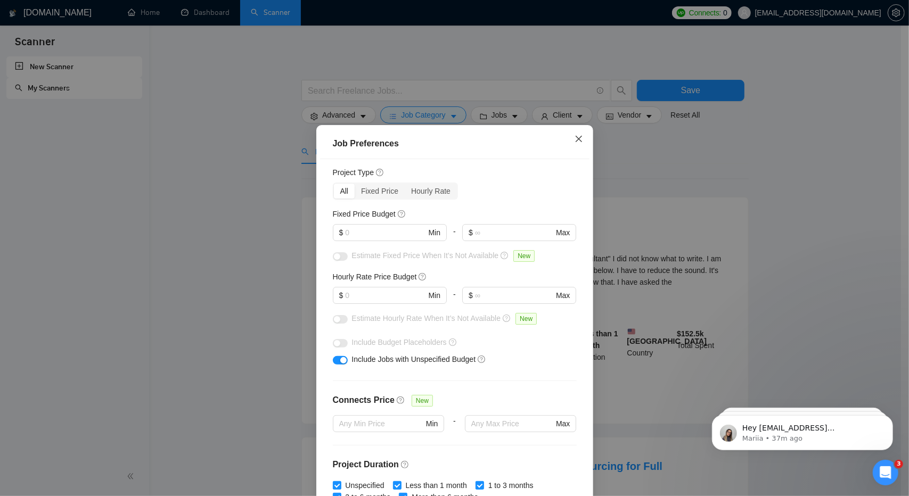
click at [575, 141] on icon "close" at bounding box center [578, 139] width 6 height 6
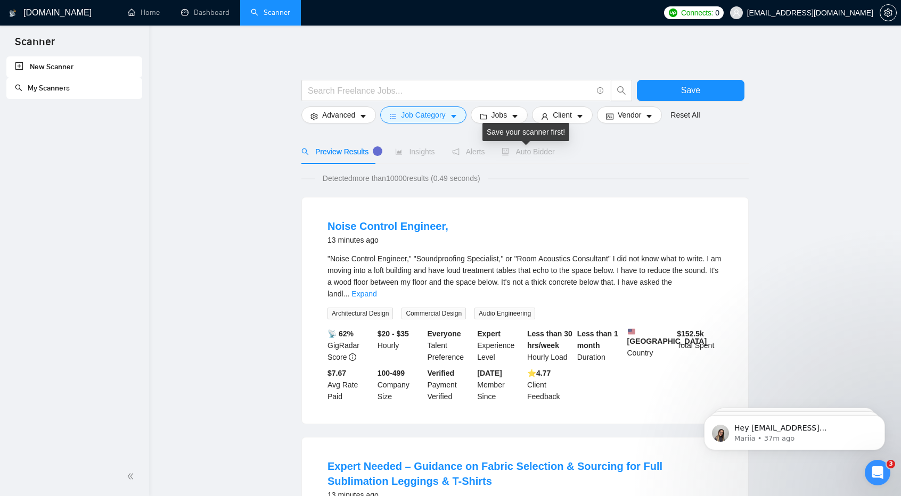
click at [539, 149] on span "Auto Bidder" at bounding box center [528, 151] width 53 height 9
click at [493, 83] on span at bounding box center [455, 90] width 309 height 21
click at [553, 117] on span "Client" at bounding box center [562, 115] width 19 height 12
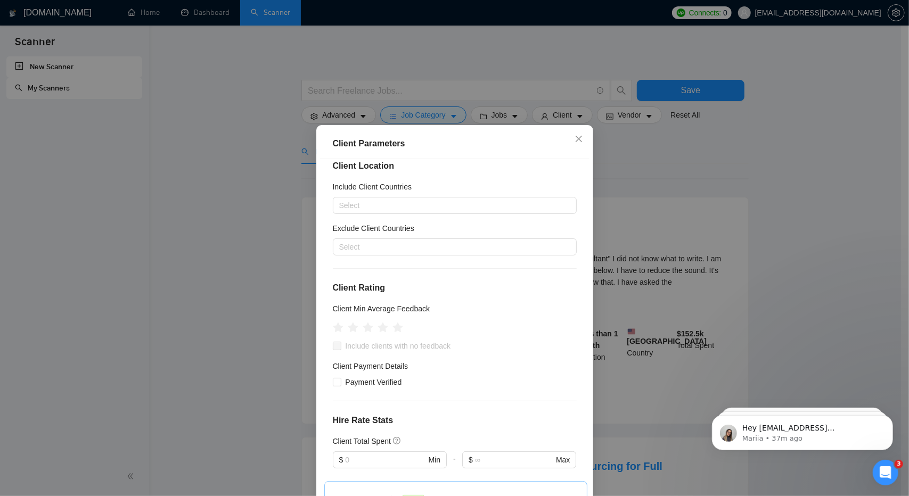
scroll to position [13, 0]
click at [521, 203] on div at bounding box center [449, 204] width 228 height 13
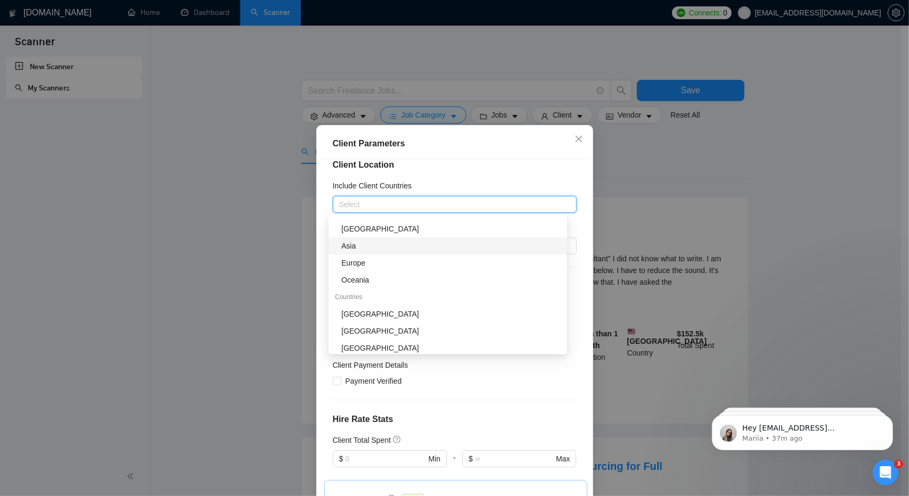
scroll to position [0, 0]
click at [459, 183] on div "Include Client Countries" at bounding box center [455, 188] width 244 height 16
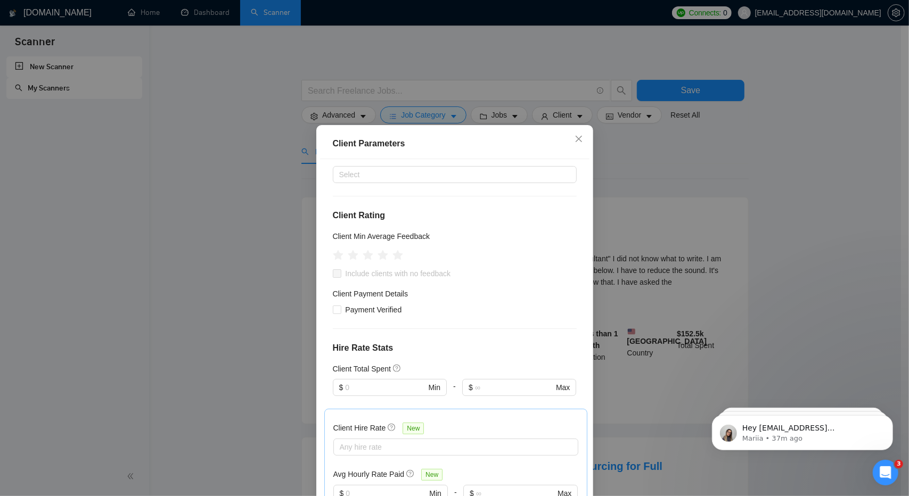
scroll to position [94, 0]
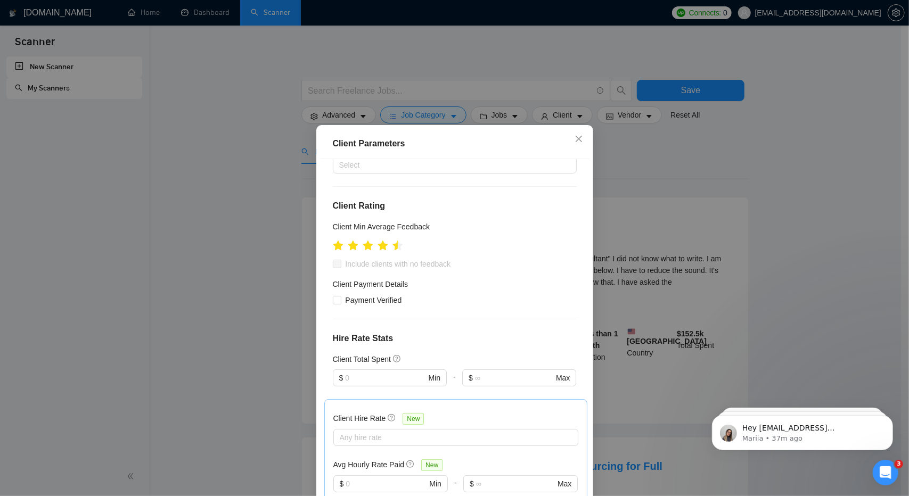
click at [384, 244] on ul at bounding box center [368, 245] width 70 height 17
click at [379, 247] on icon "star" at bounding box center [382, 245] width 11 height 11
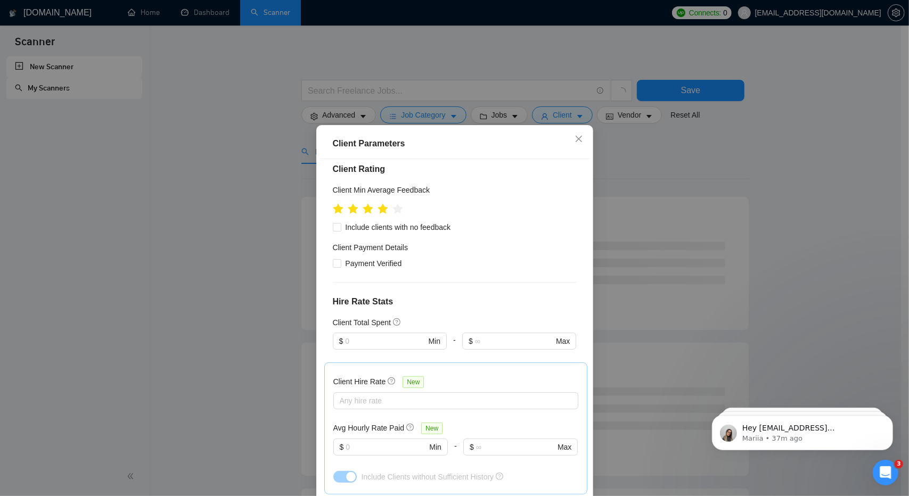
scroll to position [133, 0]
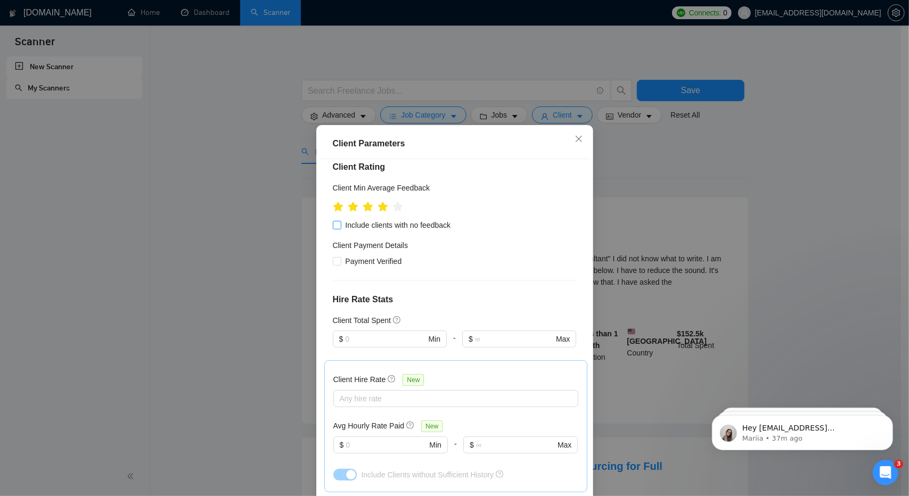
click at [333, 227] on input "Include clients with no feedback" at bounding box center [336, 224] width 7 height 7
checkbox input "true"
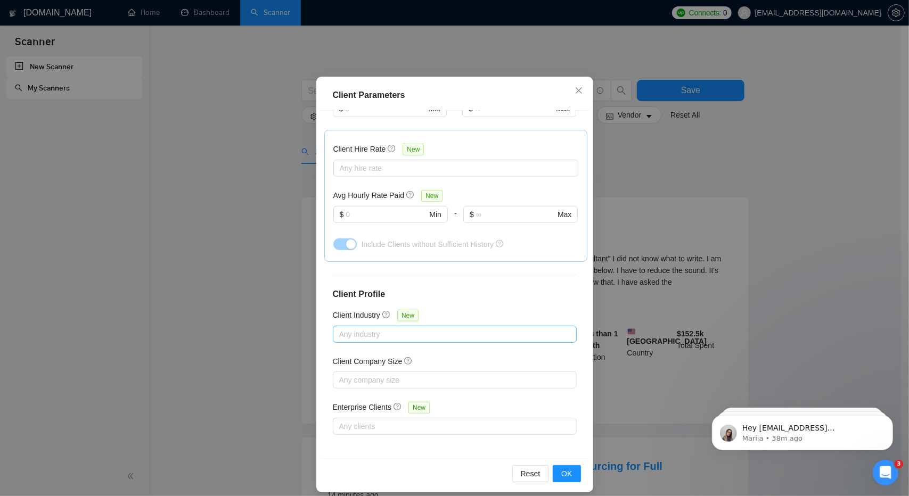
scroll to position [57, 0]
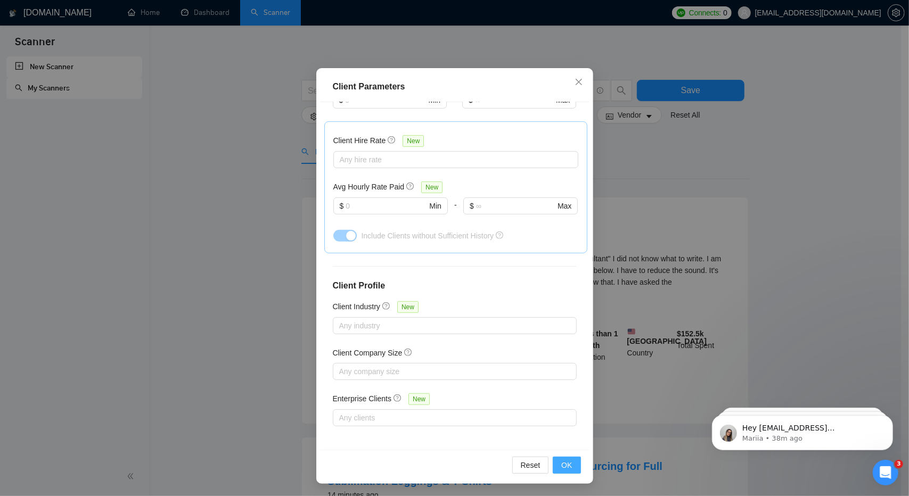
click at [561, 463] on span "OK" at bounding box center [566, 466] width 11 height 12
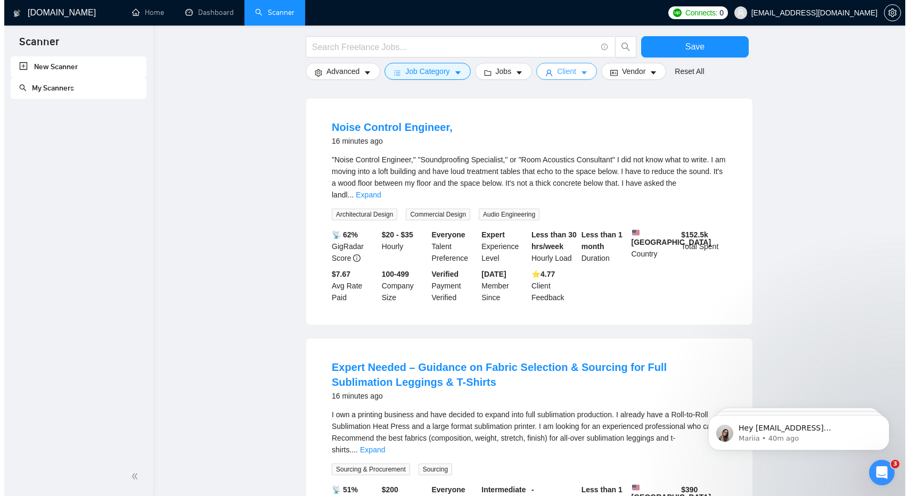
scroll to position [0, 0]
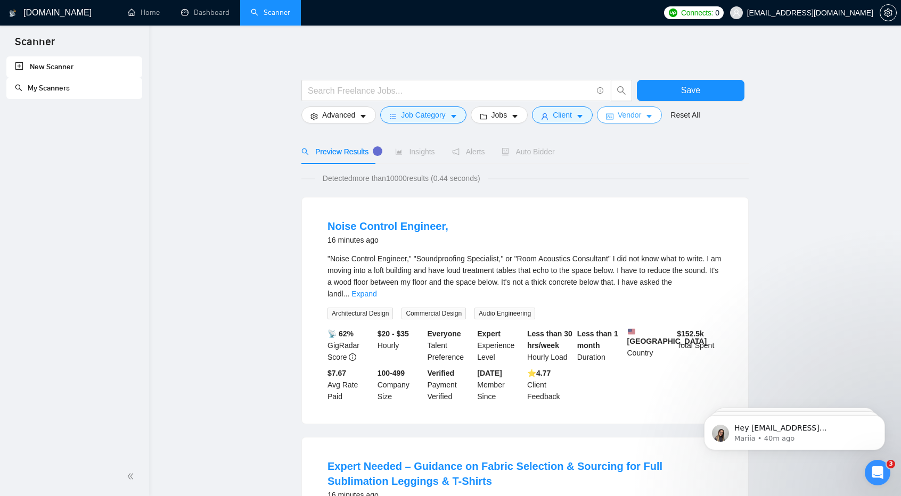
click at [637, 113] on button "Vendor" at bounding box center [629, 114] width 65 height 17
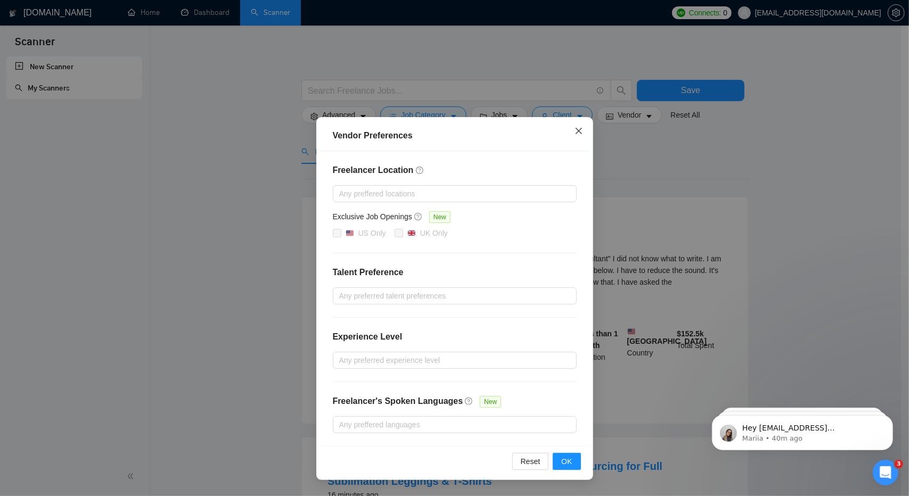
click at [581, 129] on icon "close" at bounding box center [578, 131] width 6 height 6
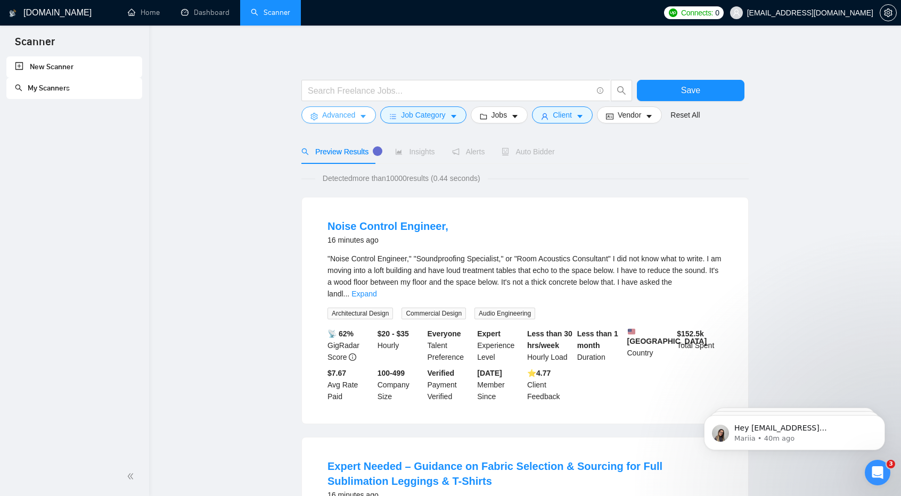
click at [356, 113] on button "Advanced" at bounding box center [338, 114] width 75 height 17
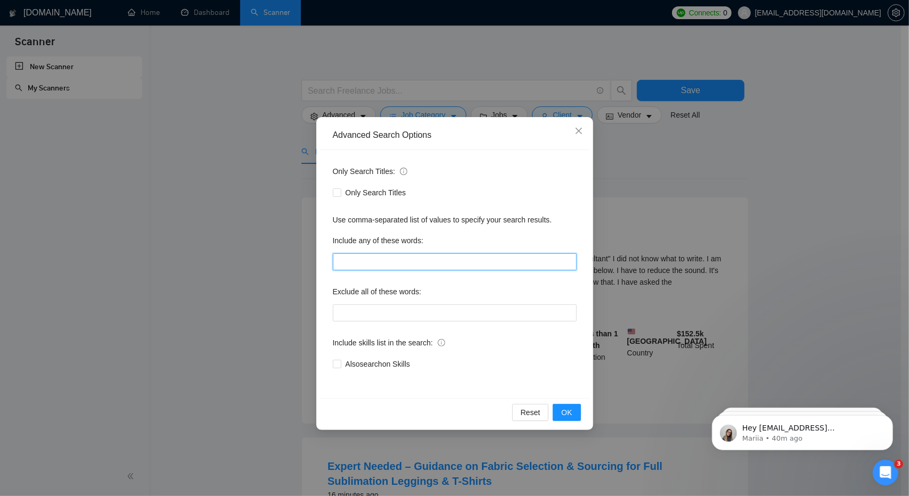
click at [414, 266] on input "text" at bounding box center [455, 261] width 244 height 17
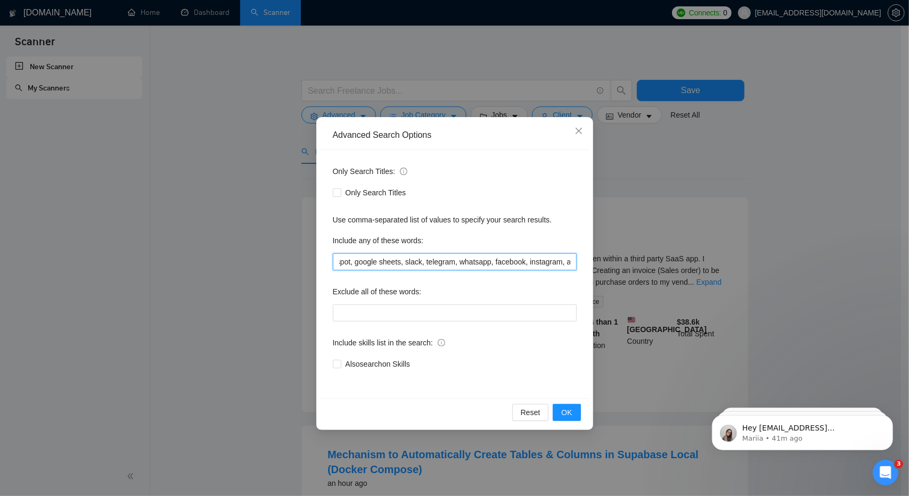
scroll to position [0, 103]
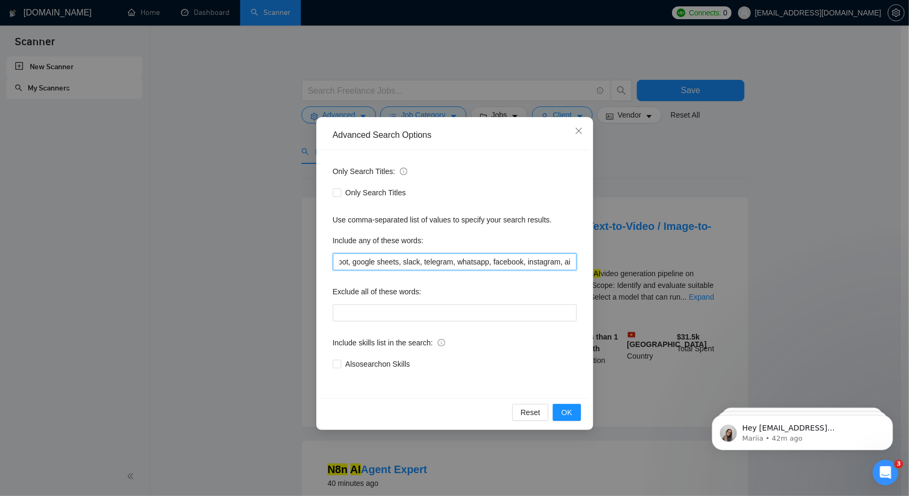
click at [483, 258] on input "n8n, automation, chatbot, hubspot, google sheets, slack, telegram, whatsapp, fa…" at bounding box center [455, 261] width 244 height 17
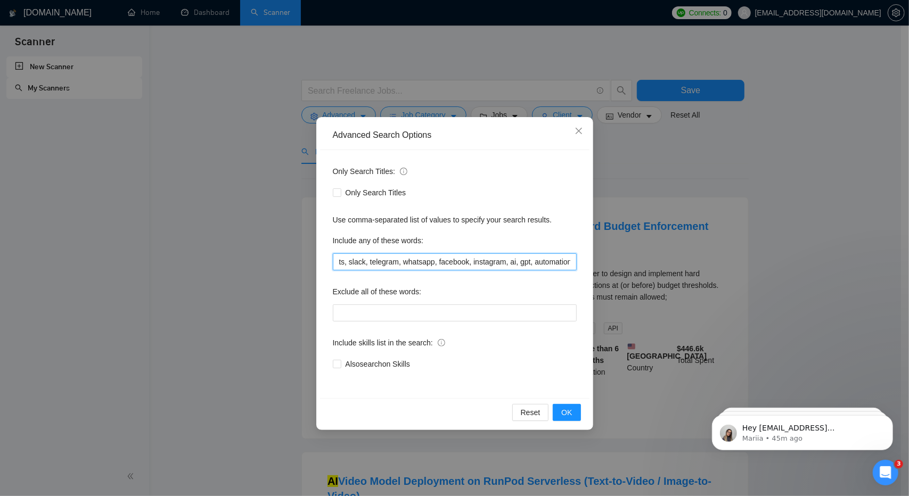
scroll to position [0, 157]
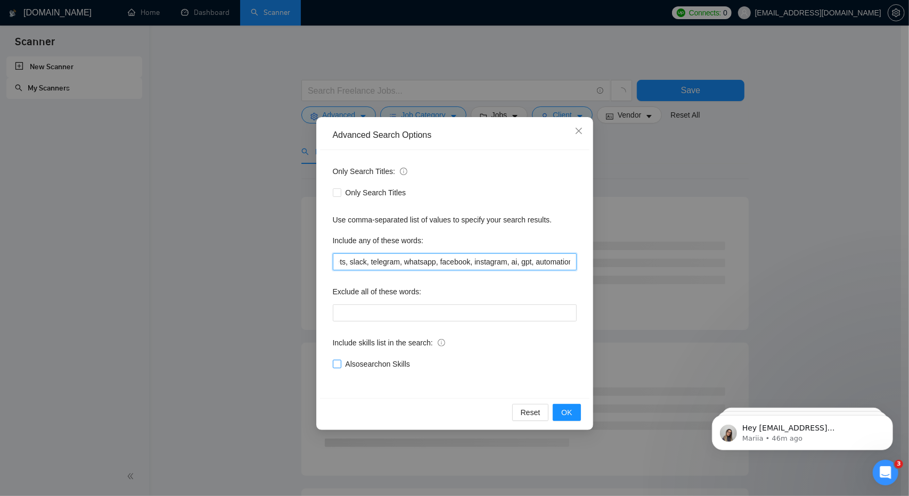
type input "n8n, automation, chatbot, hubspot, google sheets, slack, telegram, whatsapp, fa…"
click at [337, 363] on input "Also search on Skills" at bounding box center [336, 363] width 7 height 7
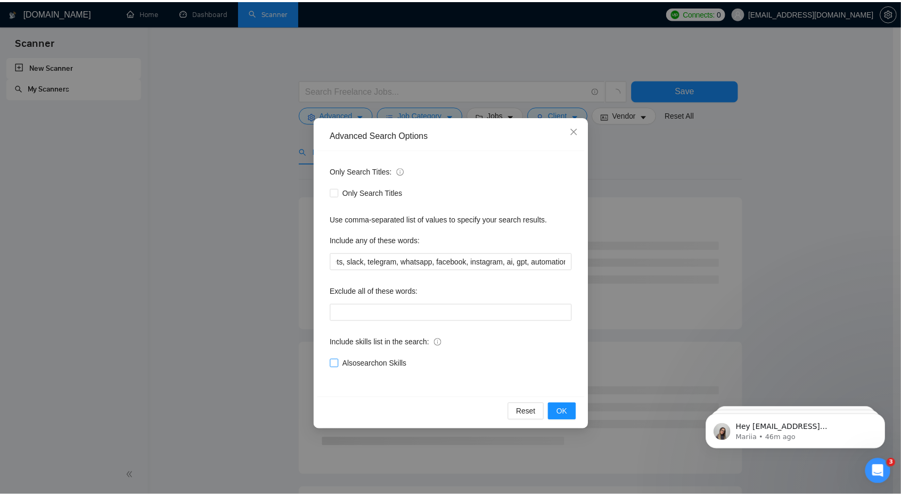
scroll to position [0, 0]
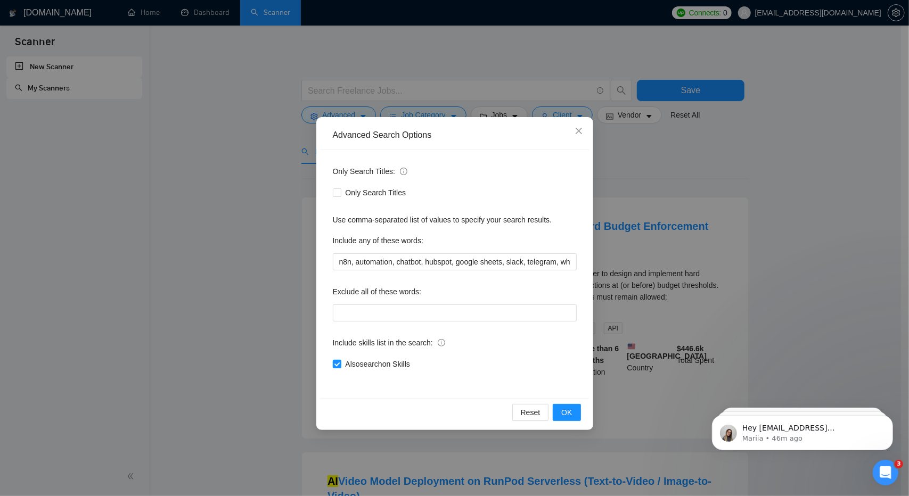
click at [342, 364] on span "Also search on Skills" at bounding box center [377, 364] width 73 height 12
click at [340, 364] on input "Also search on Skills" at bounding box center [336, 363] width 7 height 7
checkbox input "false"
click at [571, 412] on span "OK" at bounding box center [566, 413] width 11 height 12
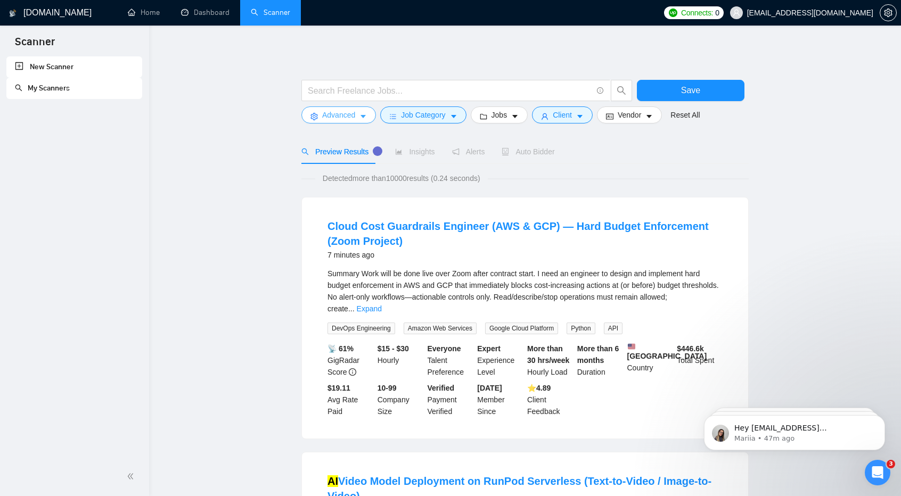
click at [356, 112] on button "Advanced" at bounding box center [338, 114] width 75 height 17
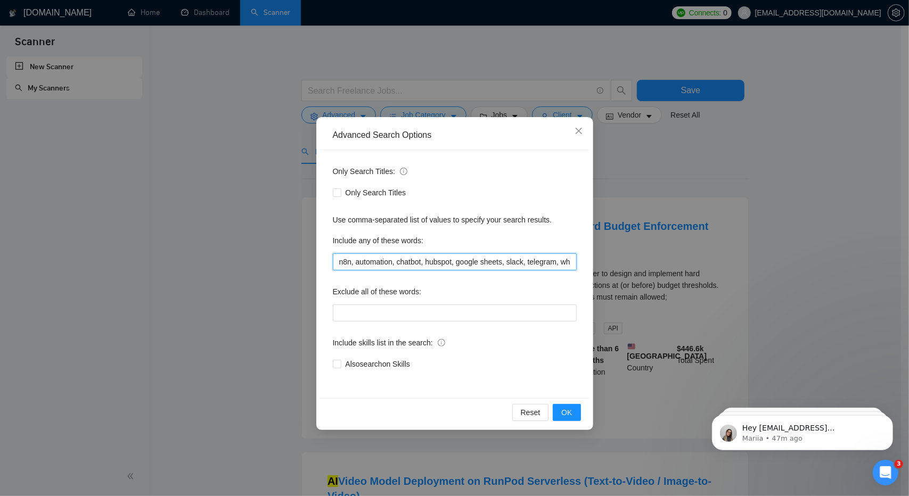
click at [373, 258] on input "n8n, automation, chatbot, hubspot, google sheets, slack, telegram, whatsapp, fa…" at bounding box center [455, 261] width 244 height 17
click at [581, 130] on icon "close" at bounding box center [579, 131] width 9 height 9
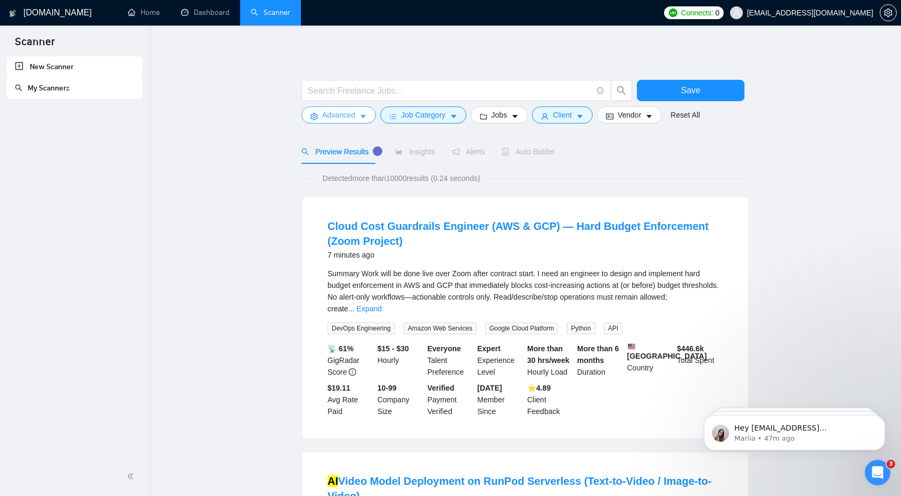
click at [354, 115] on span "Advanced" at bounding box center [338, 115] width 33 height 12
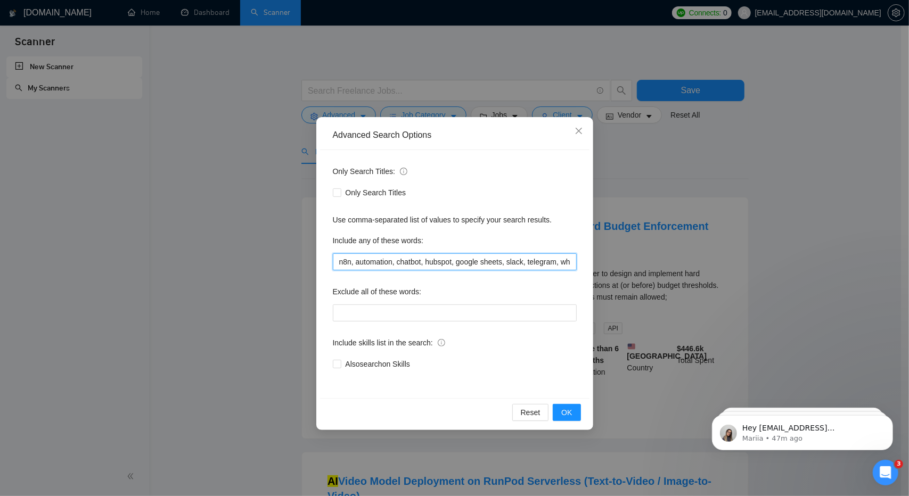
scroll to position [0, 157]
drag, startPoint x: 338, startPoint y: 265, endPoint x: 801, endPoint y: 320, distance: 466.5
click at [801, 320] on div "Advanced Search Options Only Search Titles: Only Search Titles Use comma-separa…" at bounding box center [454, 248] width 909 height 496
